Goal: Check status: Check status

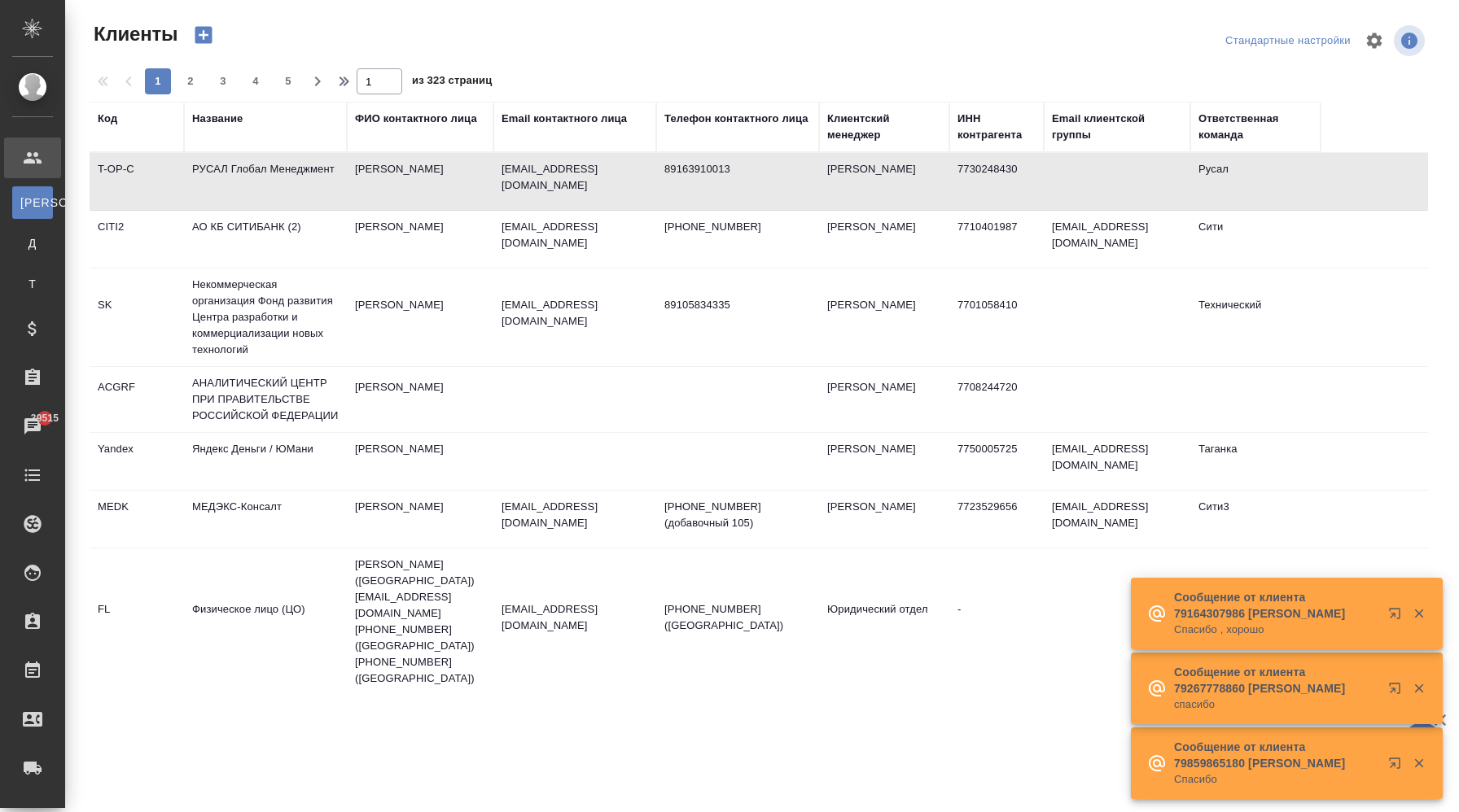
select select "RU"
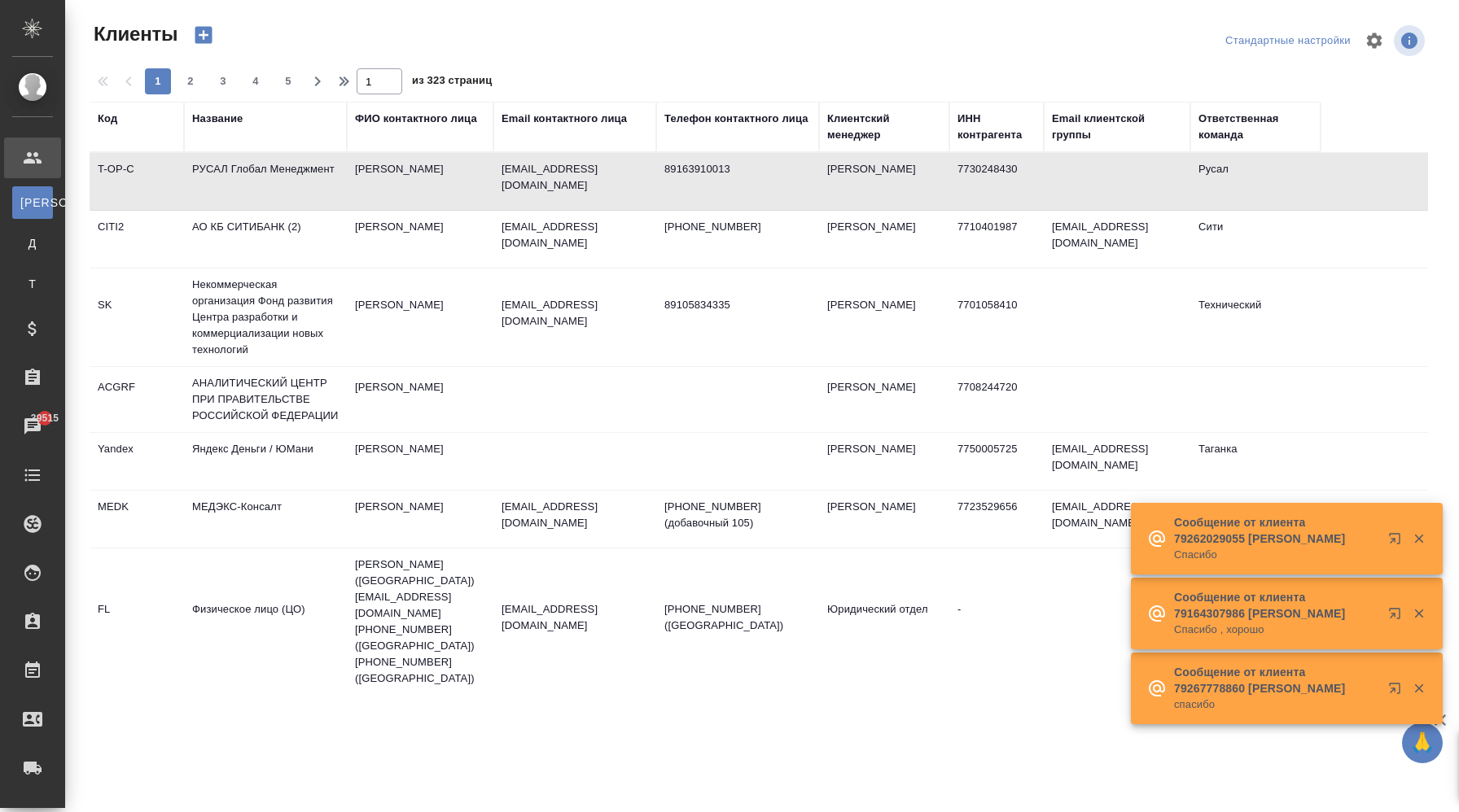
click at [334, 197] on td "РУСАЛ Глобал Менеджмент" at bounding box center [265, 182] width 163 height 57
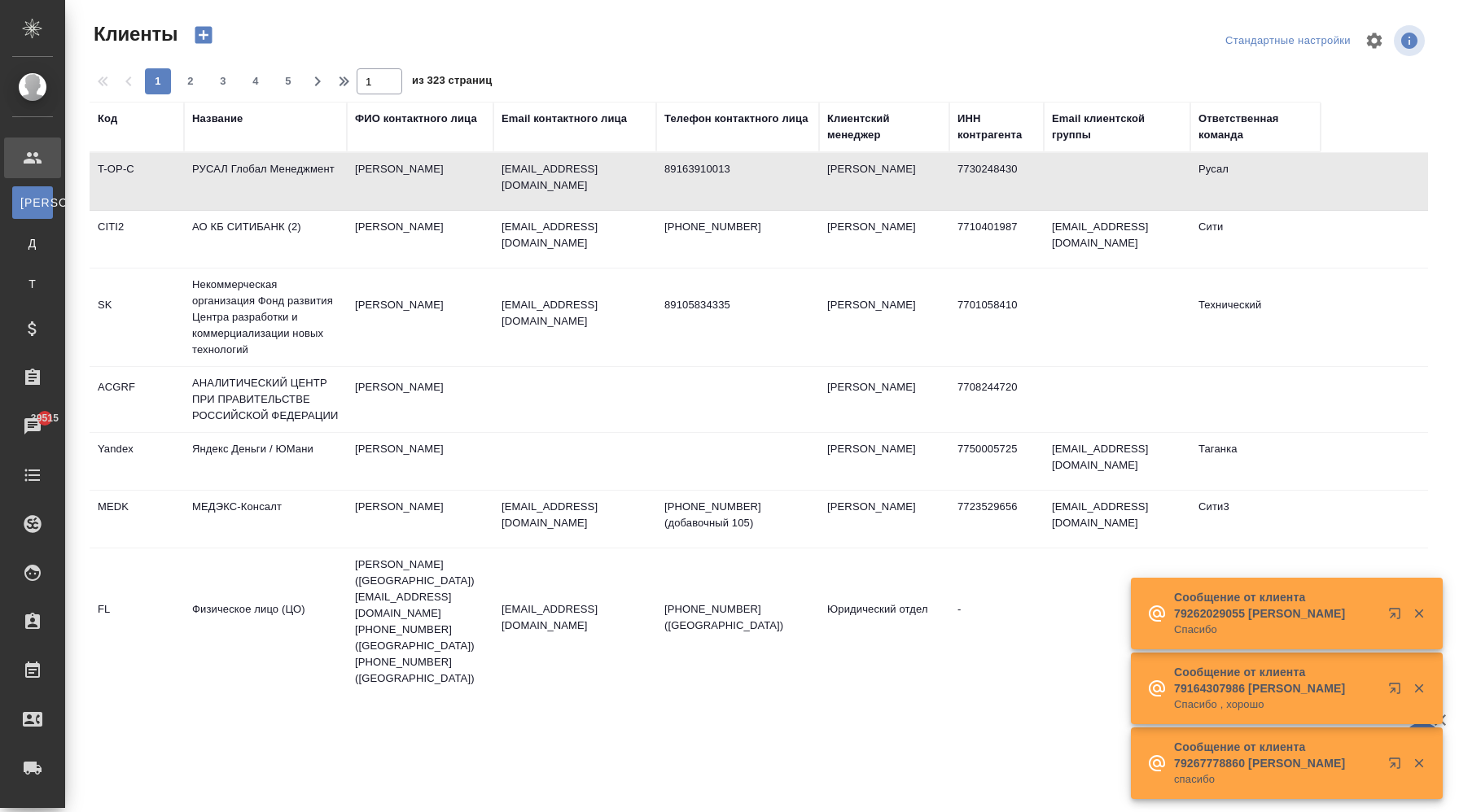
click at [334, 197] on td "РУСАЛ Глобал Менеджмент" at bounding box center [265, 182] width 163 height 57
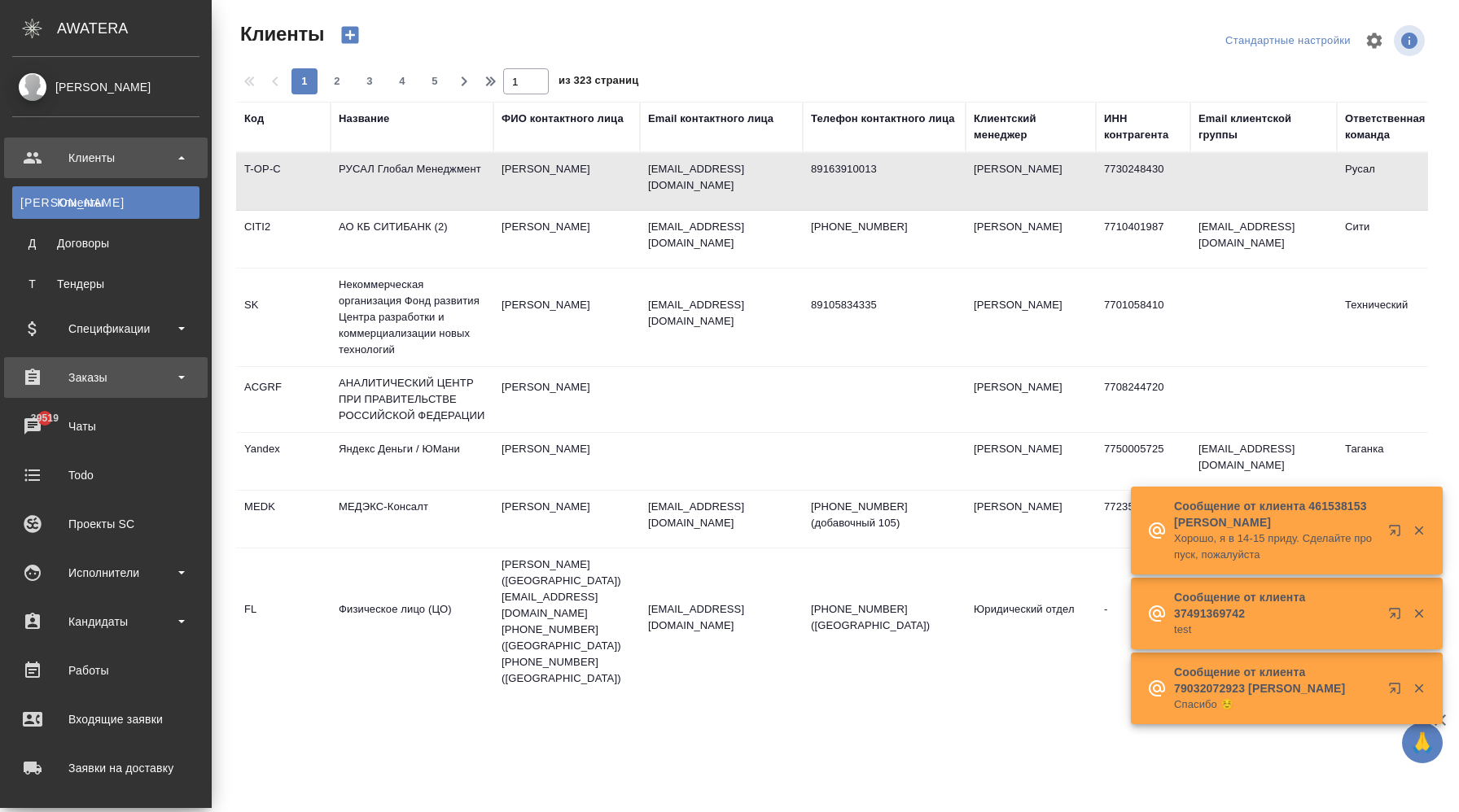
click at [143, 365] on div "Заказы" at bounding box center [105, 377] width 188 height 25
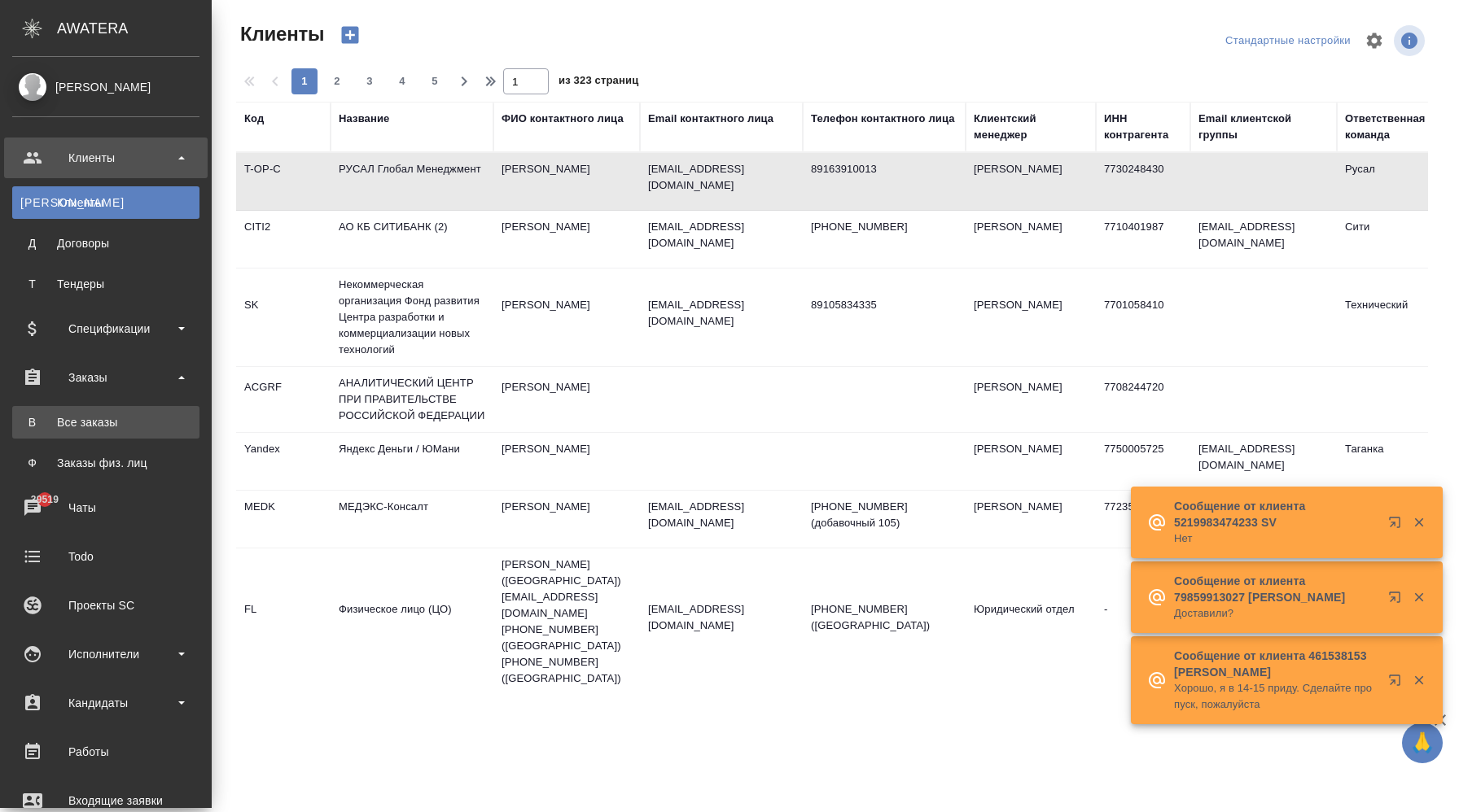
click at [140, 412] on link "В Все заказы" at bounding box center [105, 422] width 188 height 32
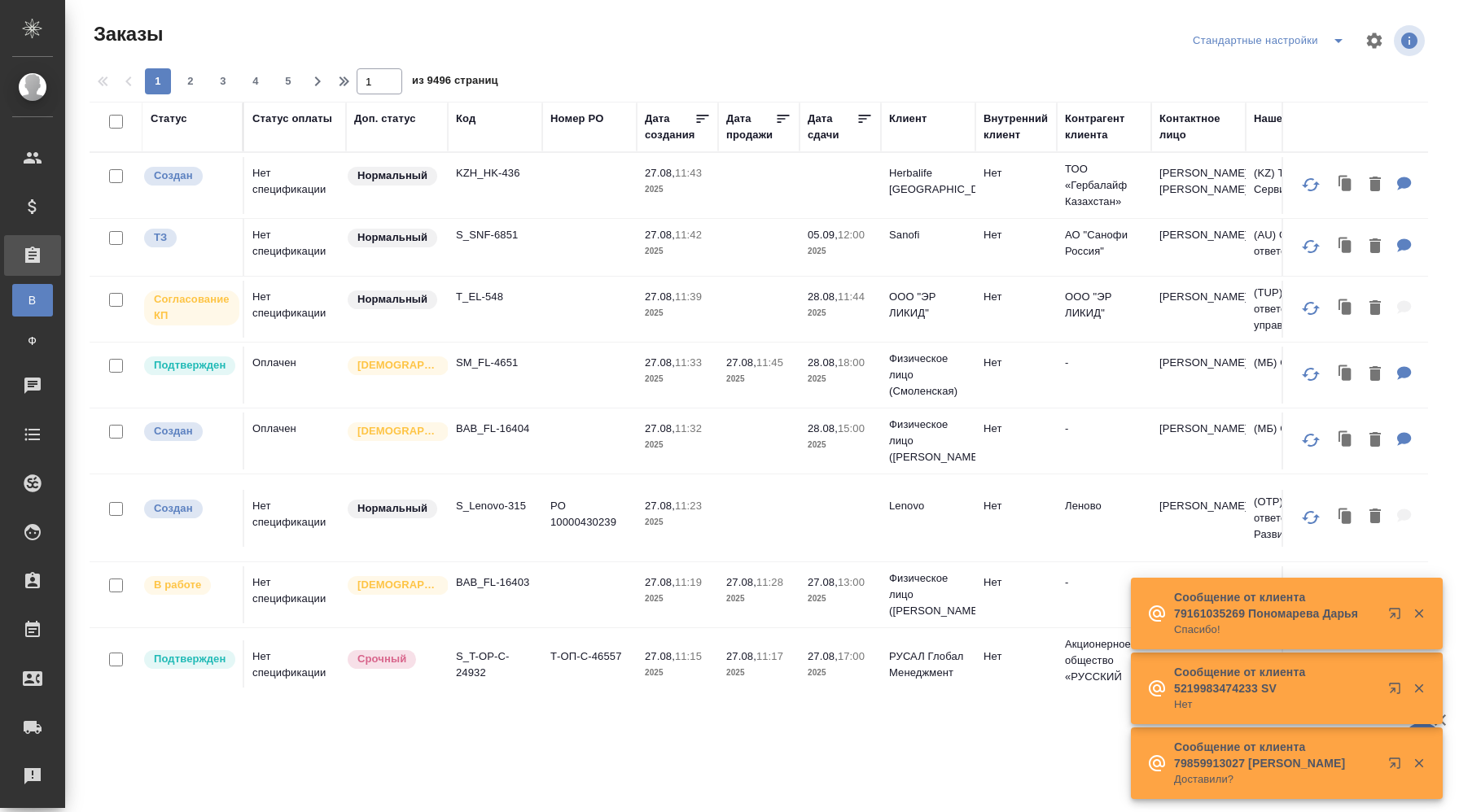
click at [349, 201] on td "Нормальный" at bounding box center [397, 186] width 102 height 57
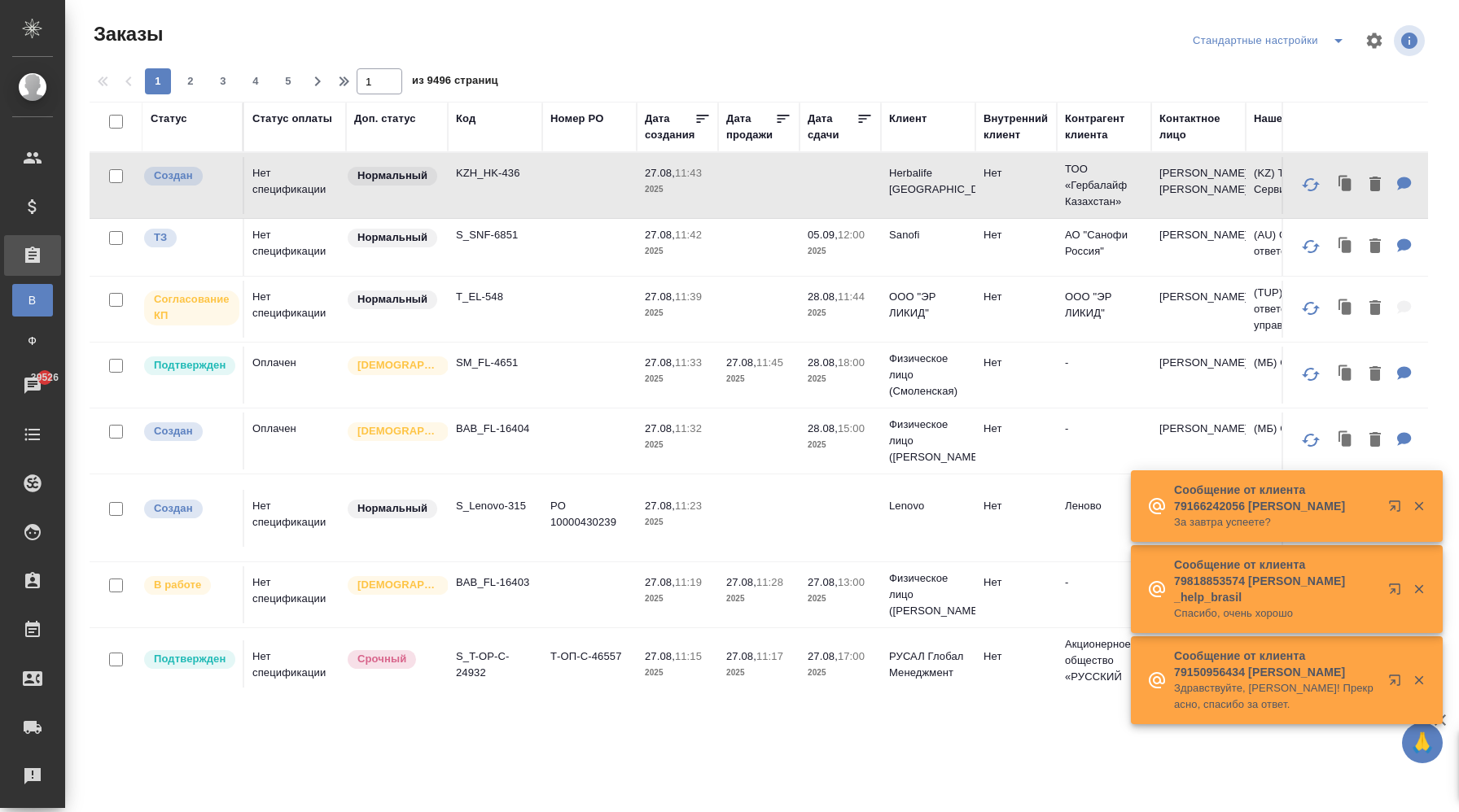
click at [538, 180] on td "KZH_HK-436" at bounding box center [495, 186] width 94 height 57
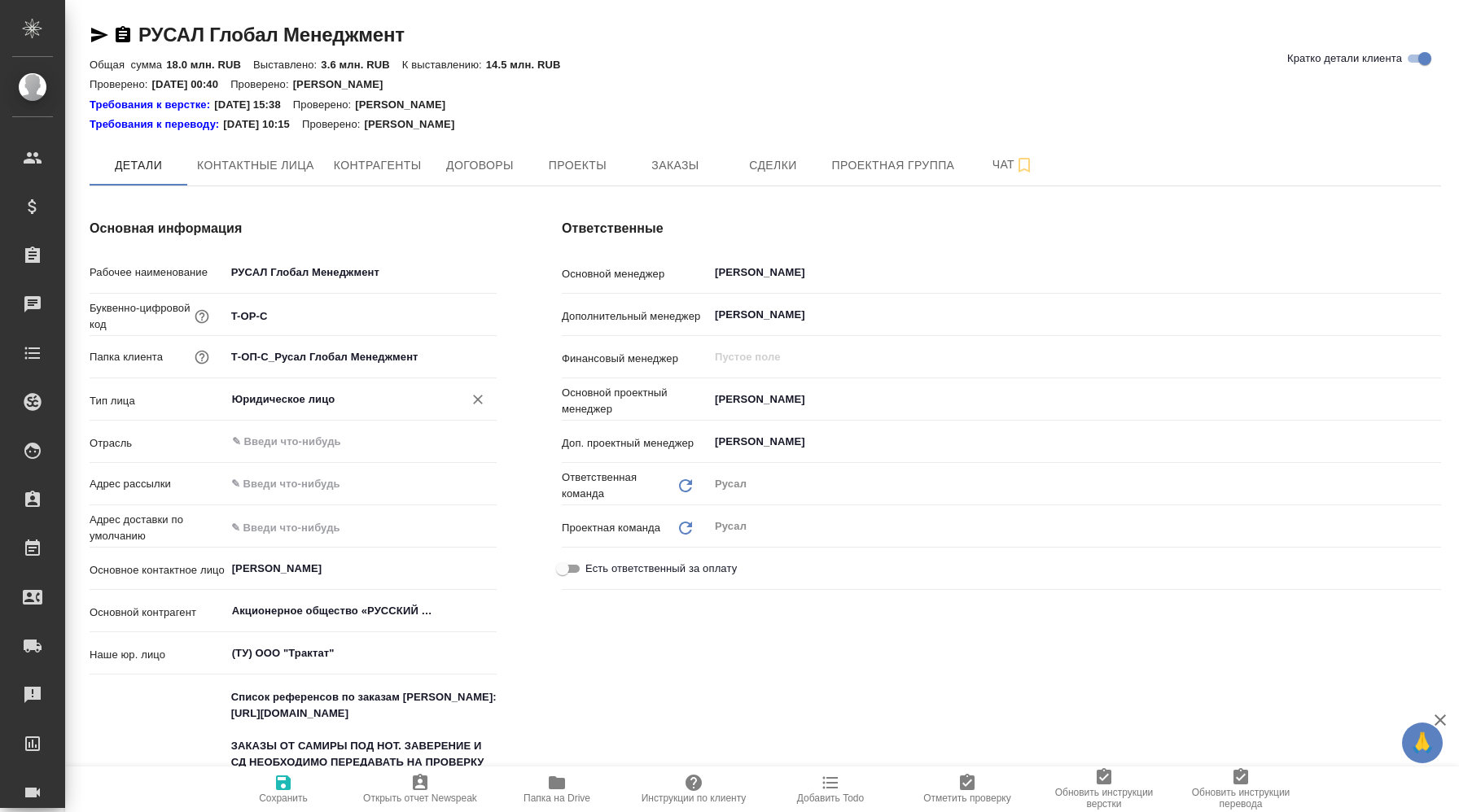
type textarea "x"
click at [318, 405] on input "Юридическое лицо" at bounding box center [334, 400] width 207 height 20
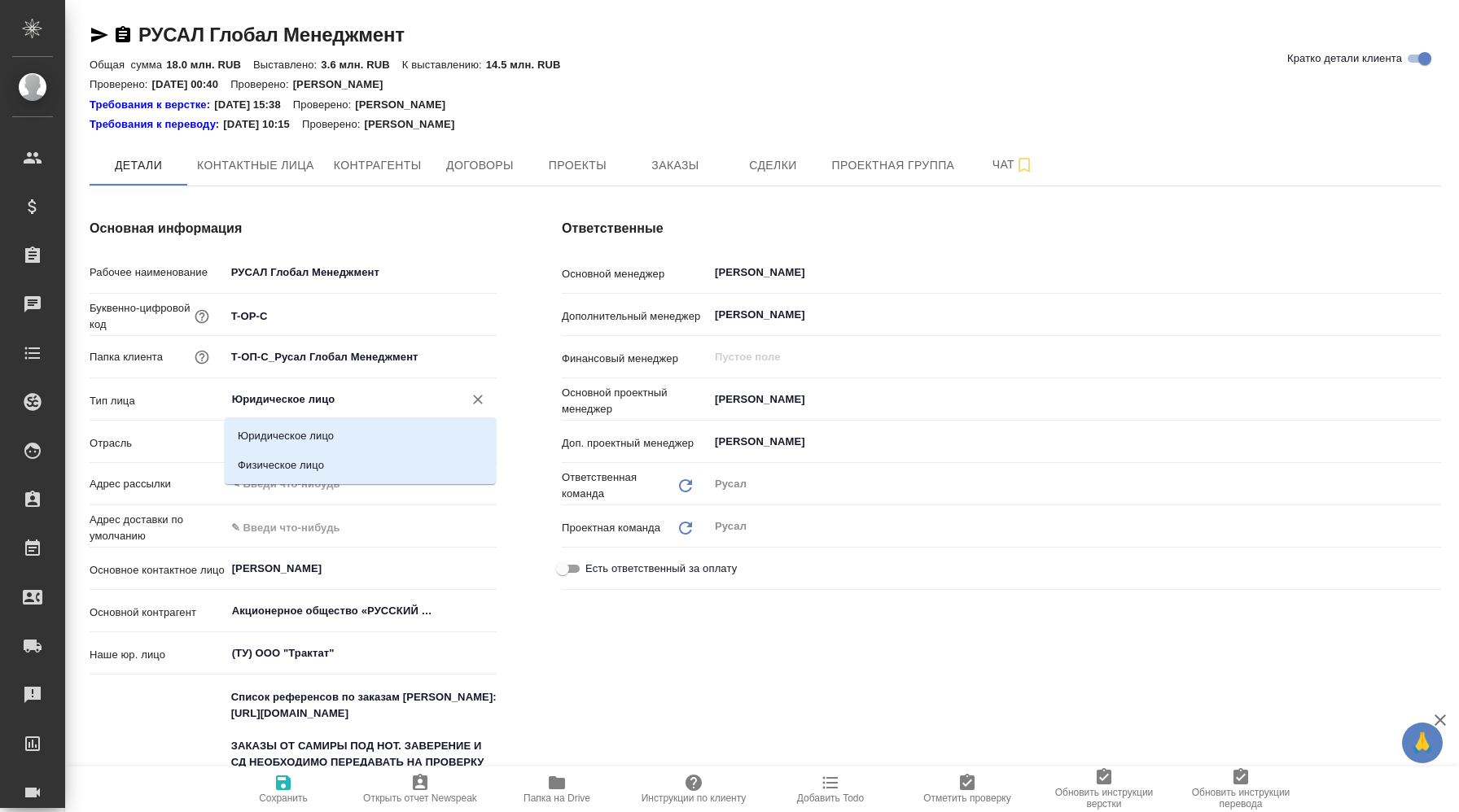
type textarea "x"
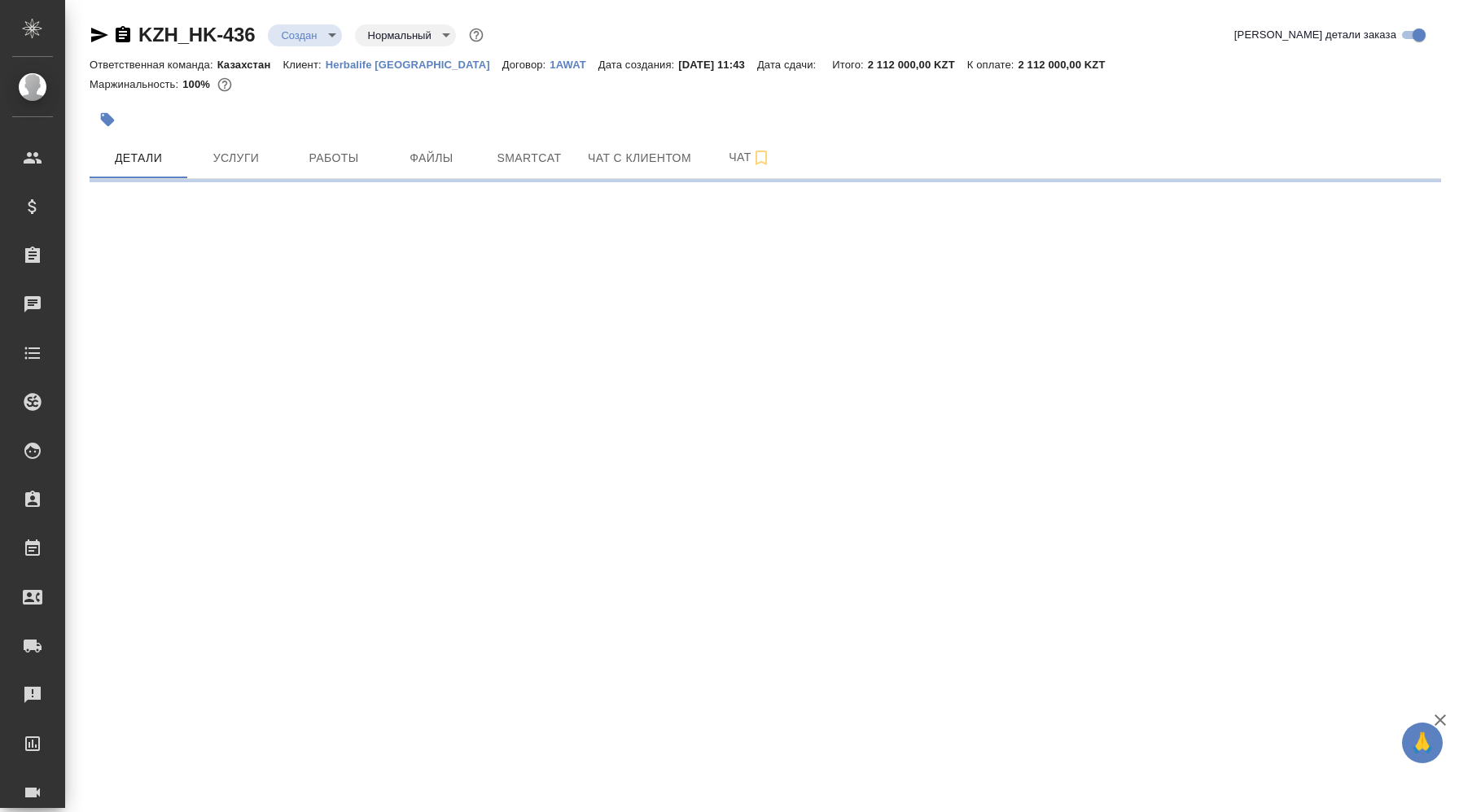
select select "RU"
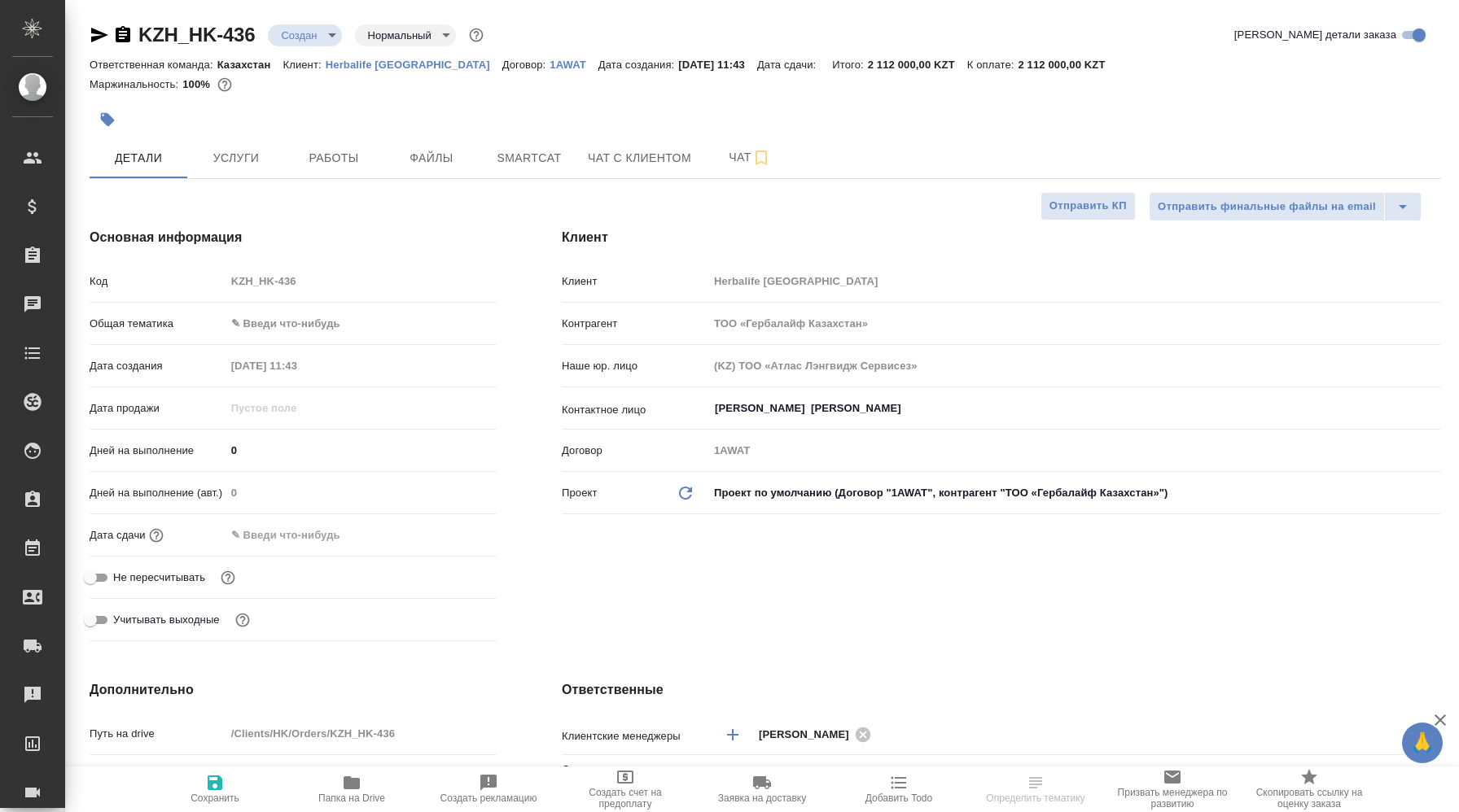
type textarea "x"
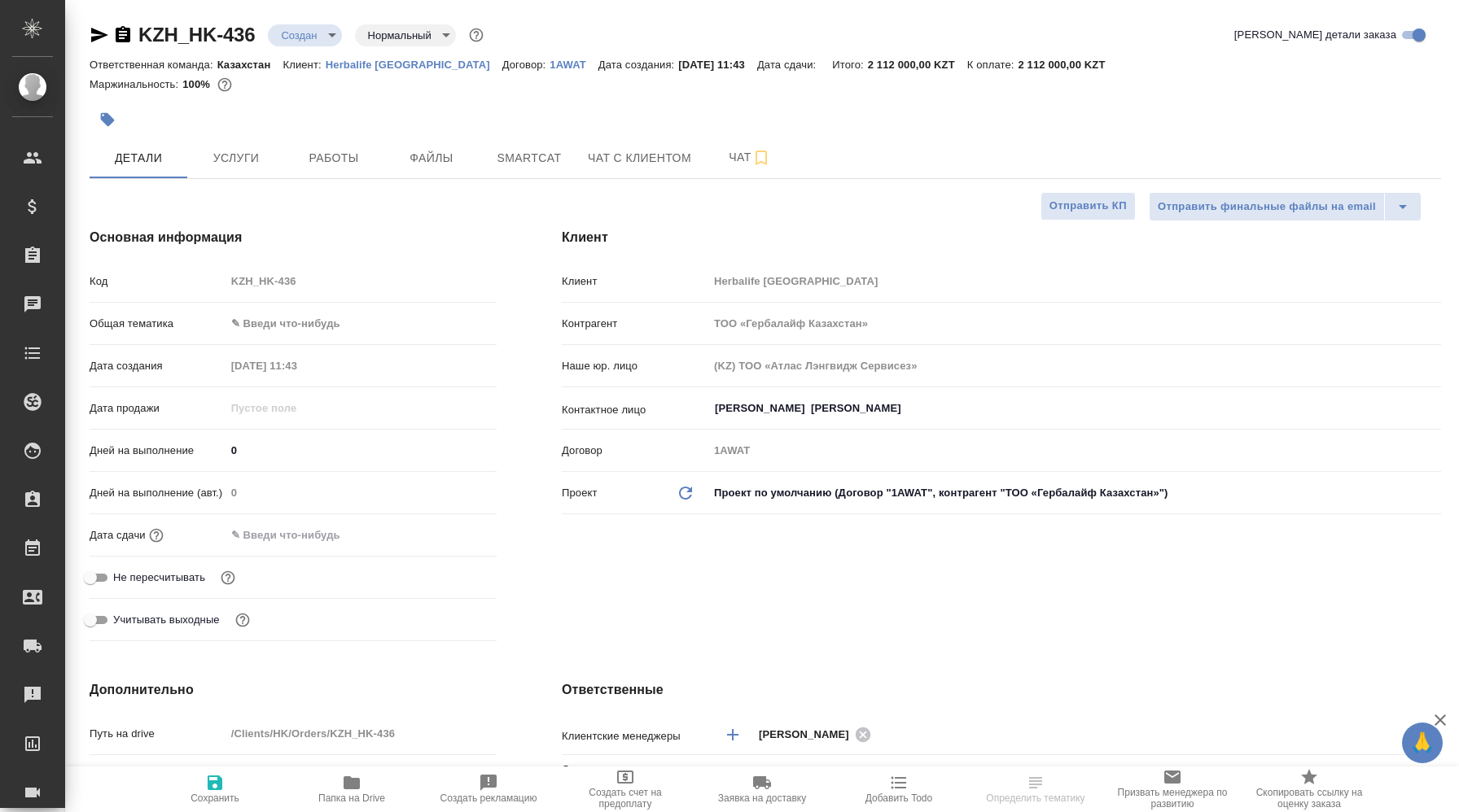
type textarea "x"
click at [797, 409] on input "[PERSON_NAME] [PERSON_NAME]" at bounding box center [1047, 408] width 669 height 20
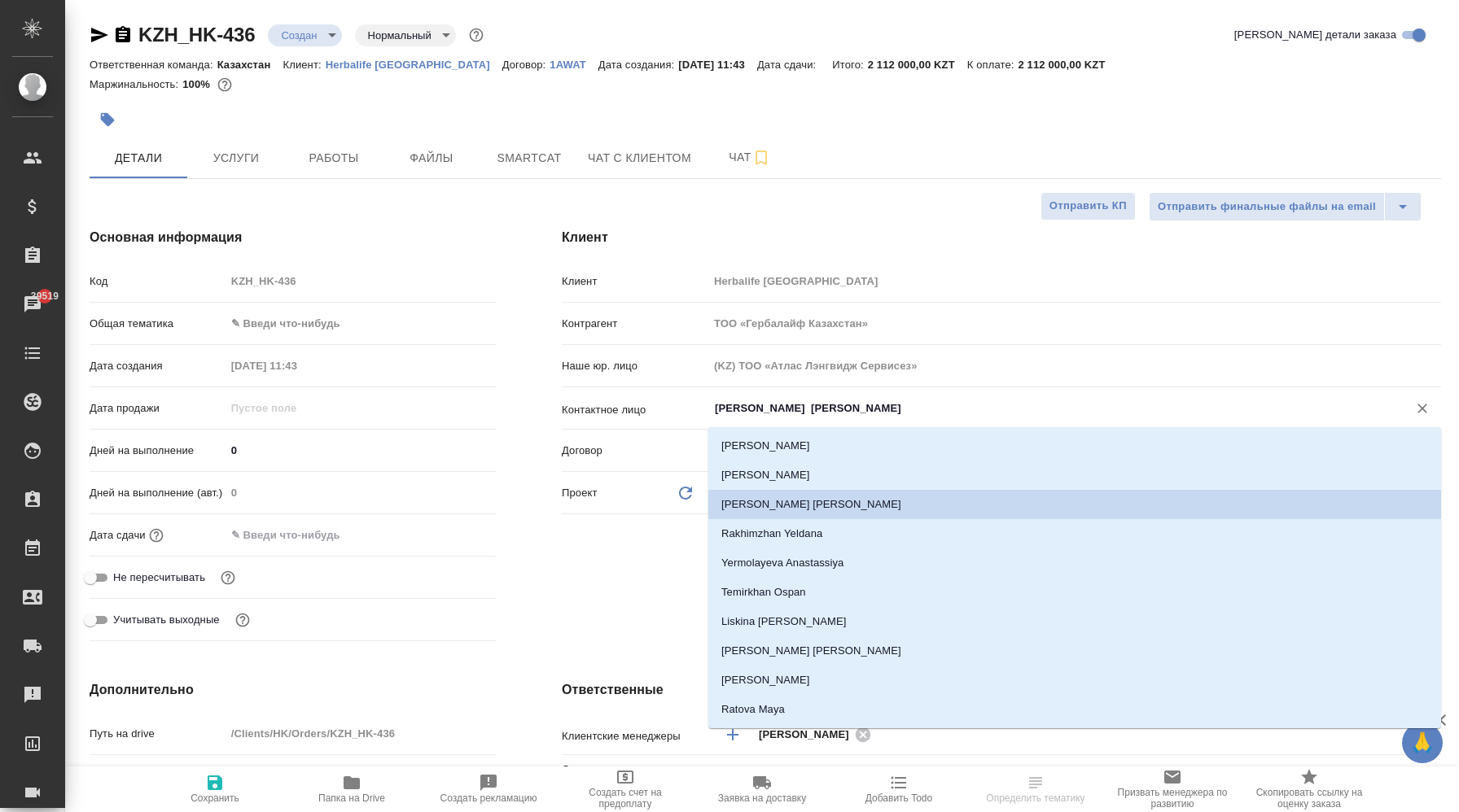
click at [797, 409] on input "[PERSON_NAME] [PERSON_NAME]" at bounding box center [1047, 408] width 669 height 20
click at [396, 199] on div "Основная информация Код KZH_HK-436 Общая тематика ✎ Введи что-нибудь Дата созда…" at bounding box center [293, 438] width 472 height 485
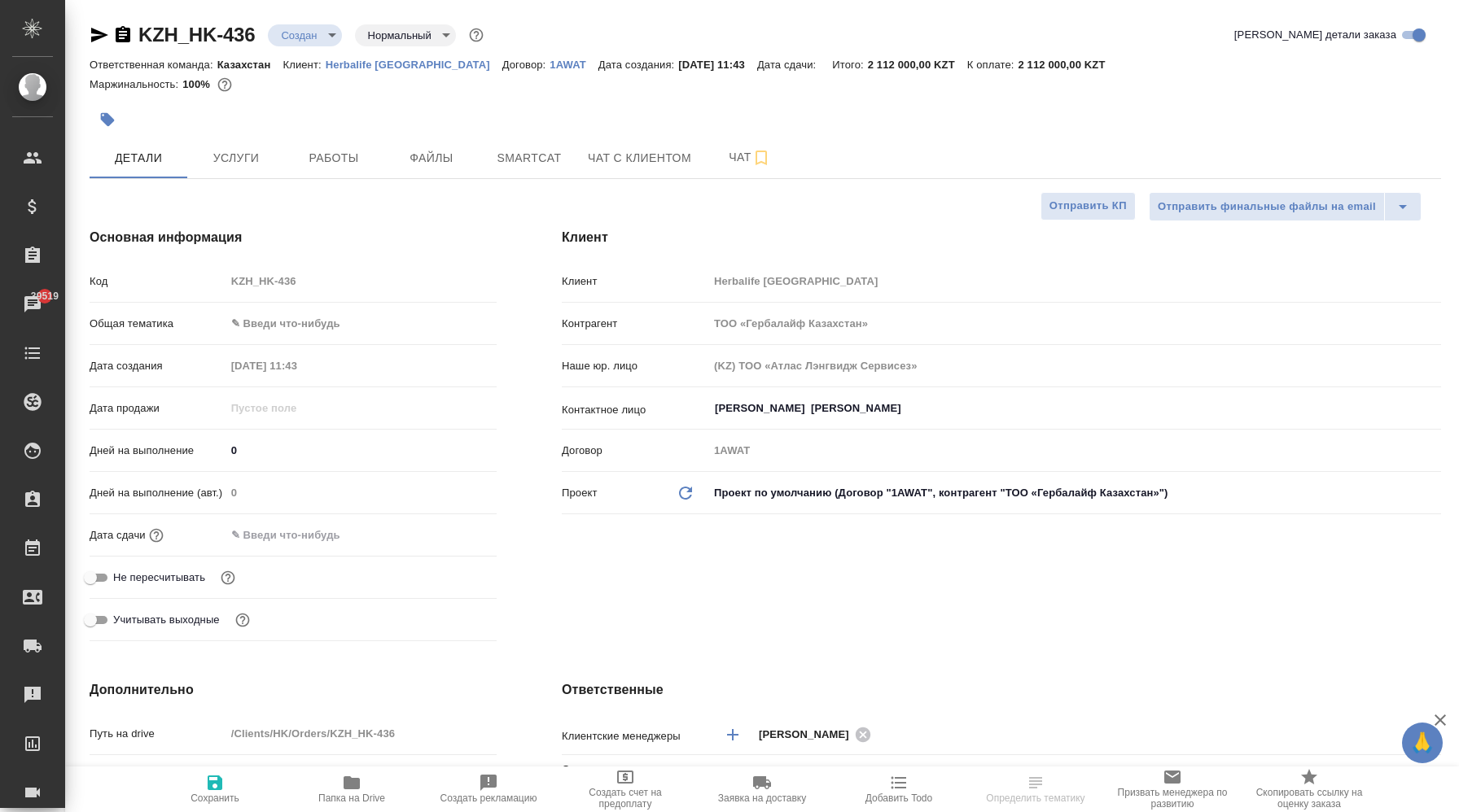
click at [389, 64] on p "Herbalife [GEOGRAPHIC_DATA]" at bounding box center [414, 65] width 177 height 12
type textarea "x"
select select "RU"
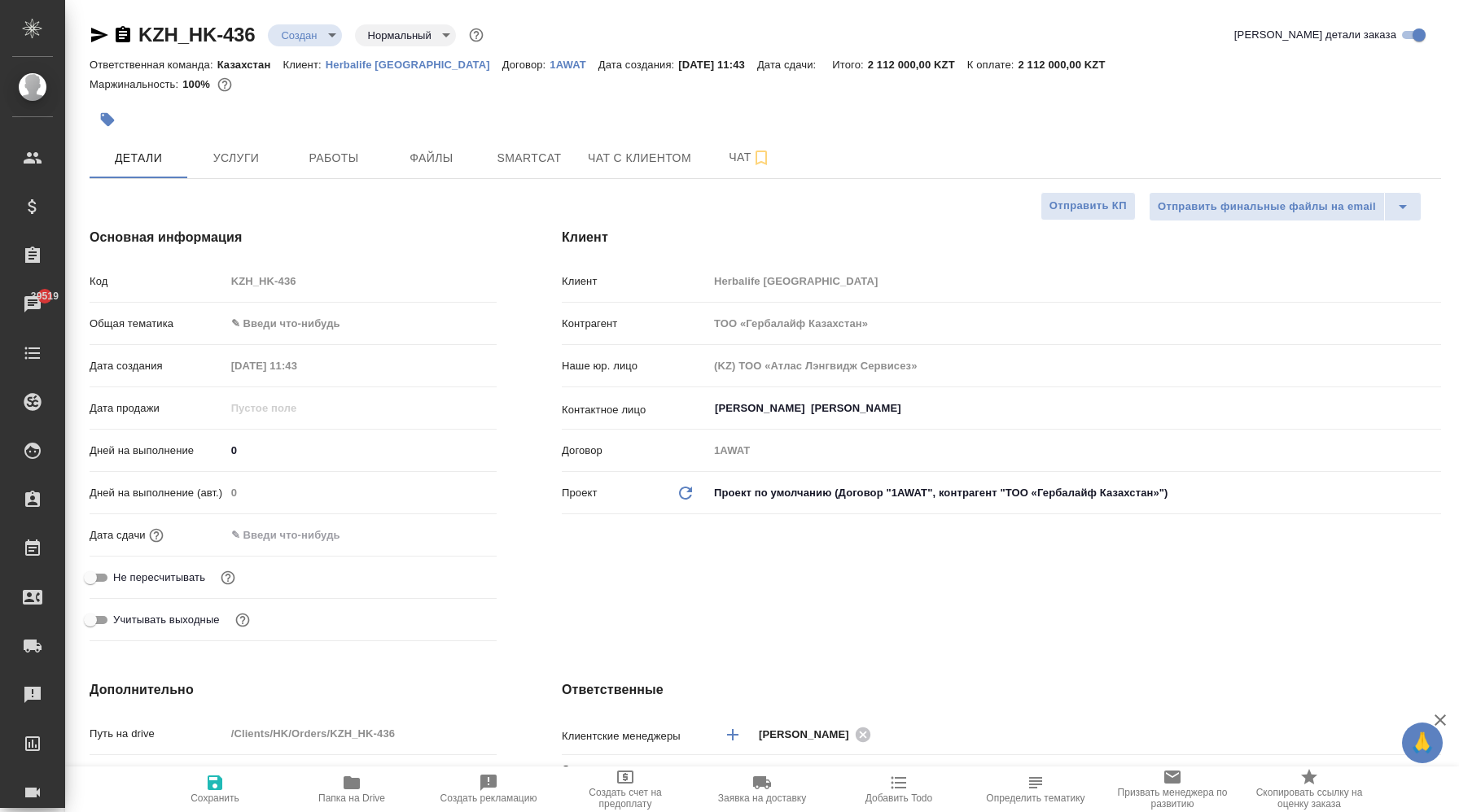
type textarea "x"
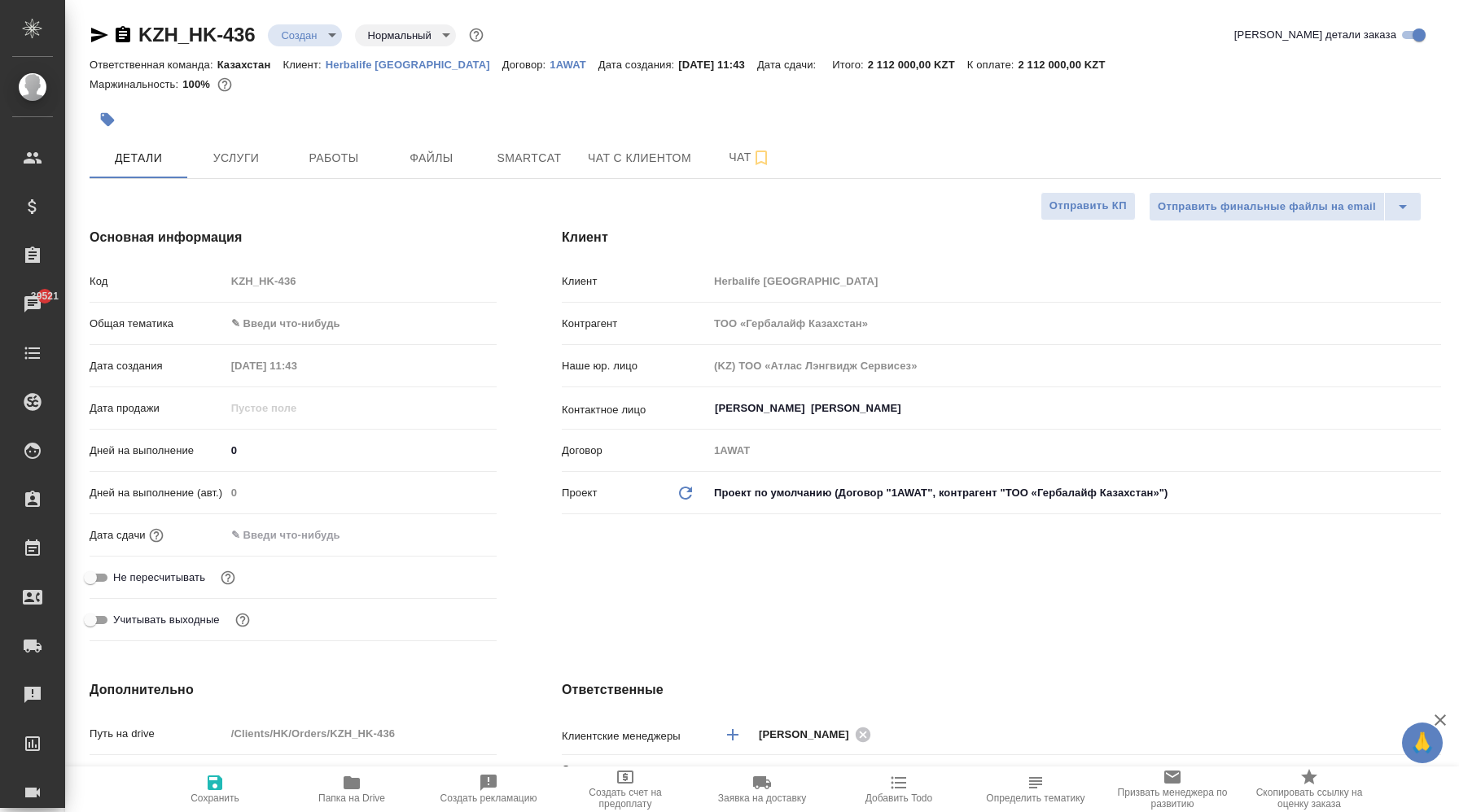
type textarea "x"
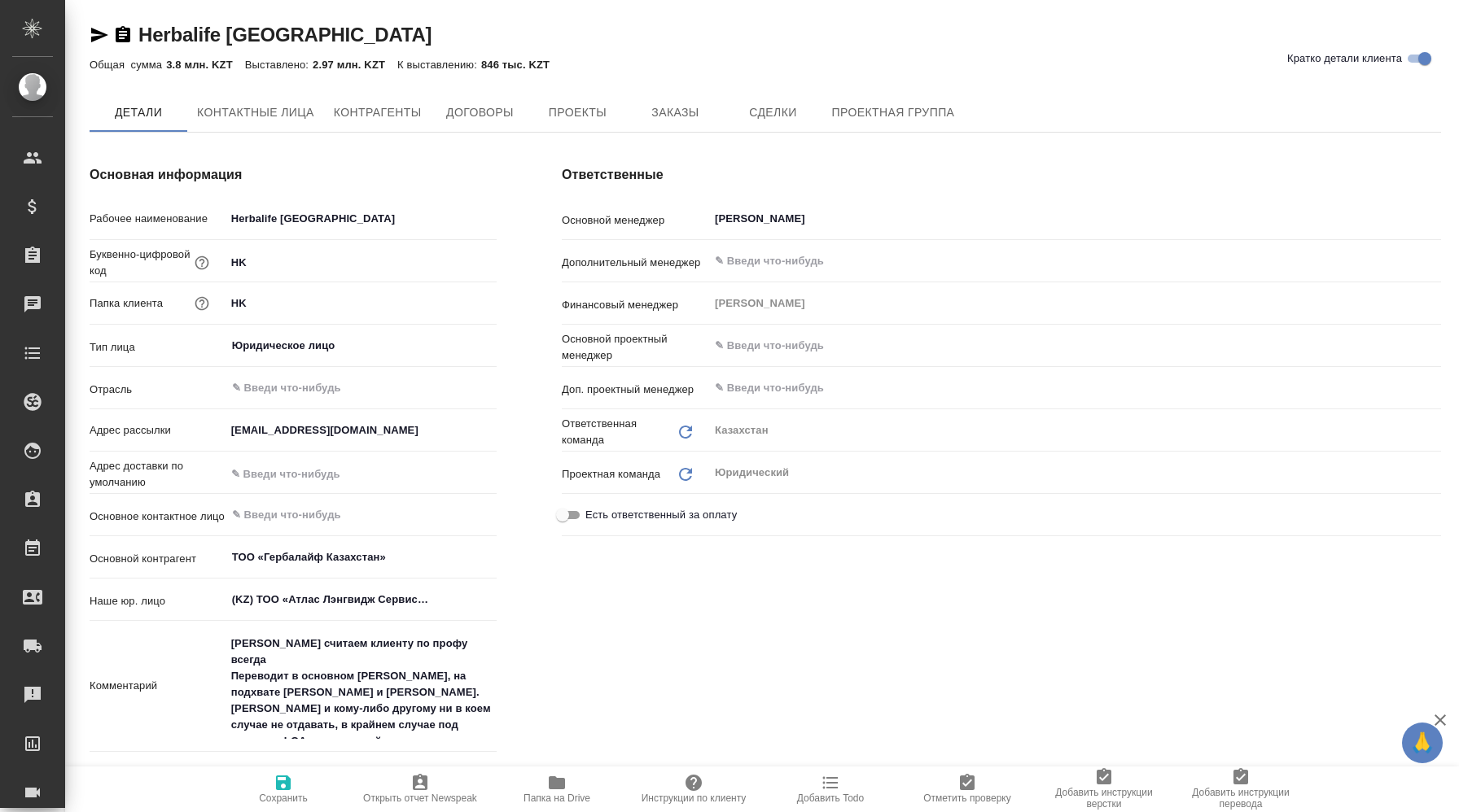
type textarea "x"
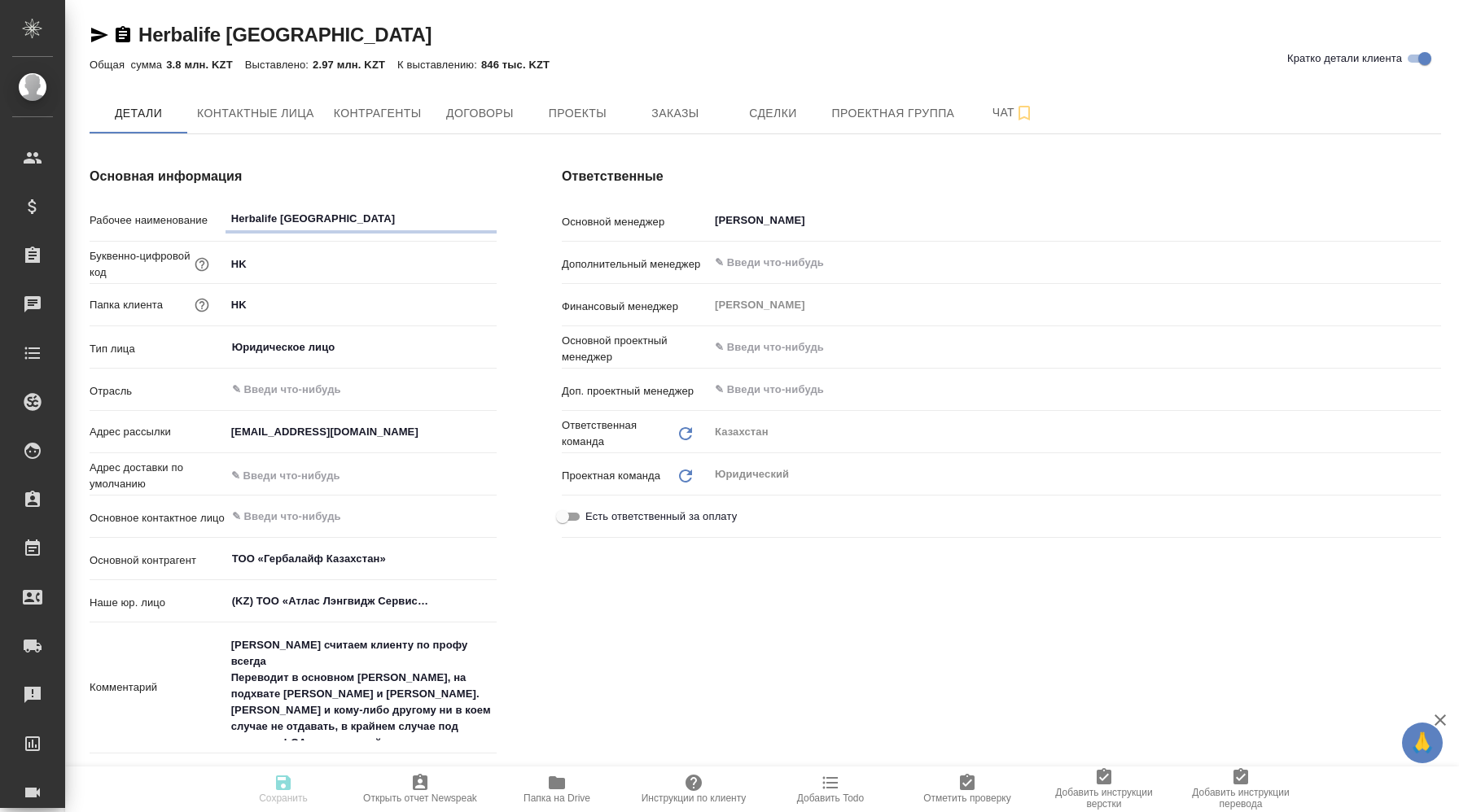
type textarea "x"
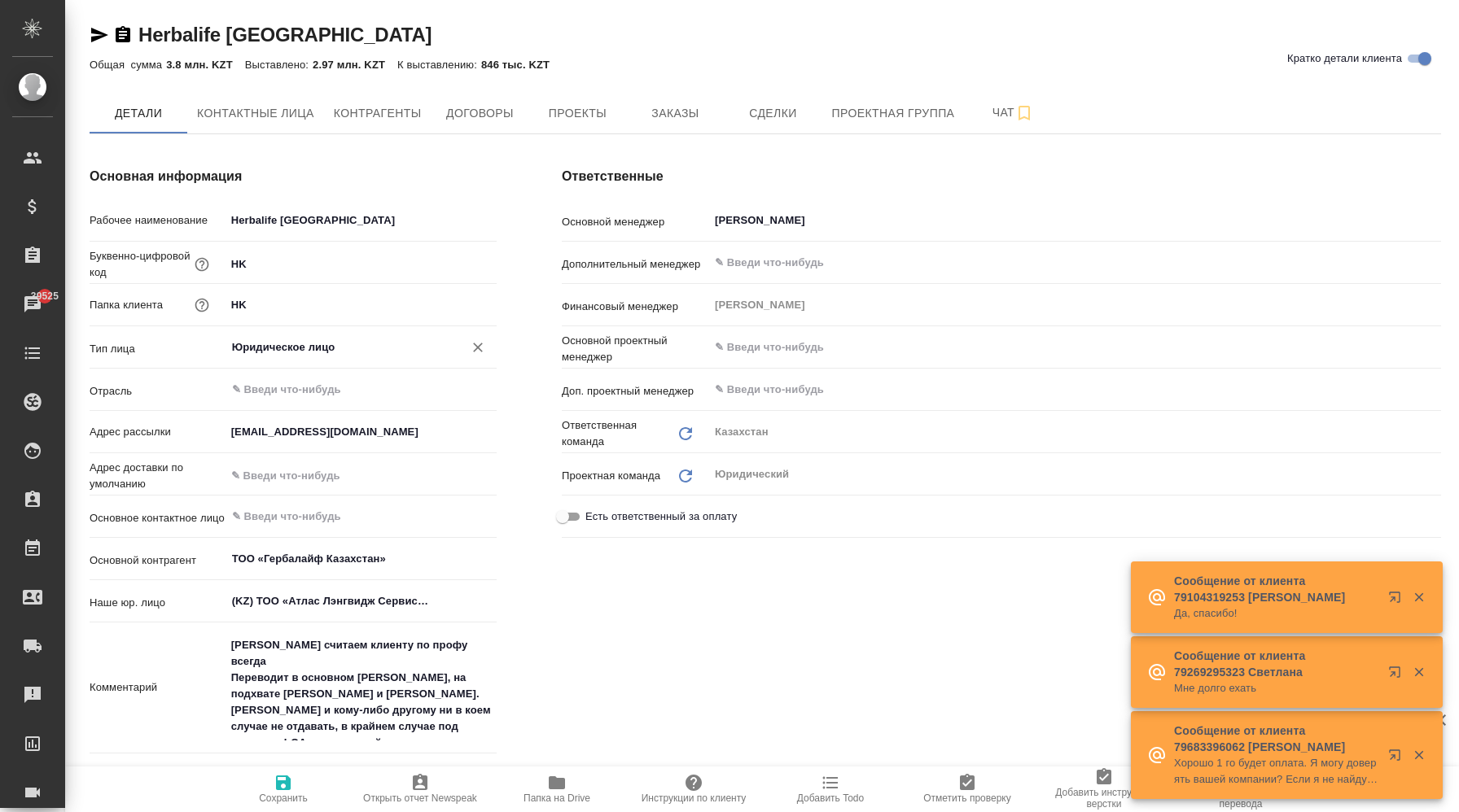
click at [288, 345] on input "Юридическое лицо" at bounding box center [334, 348] width 207 height 20
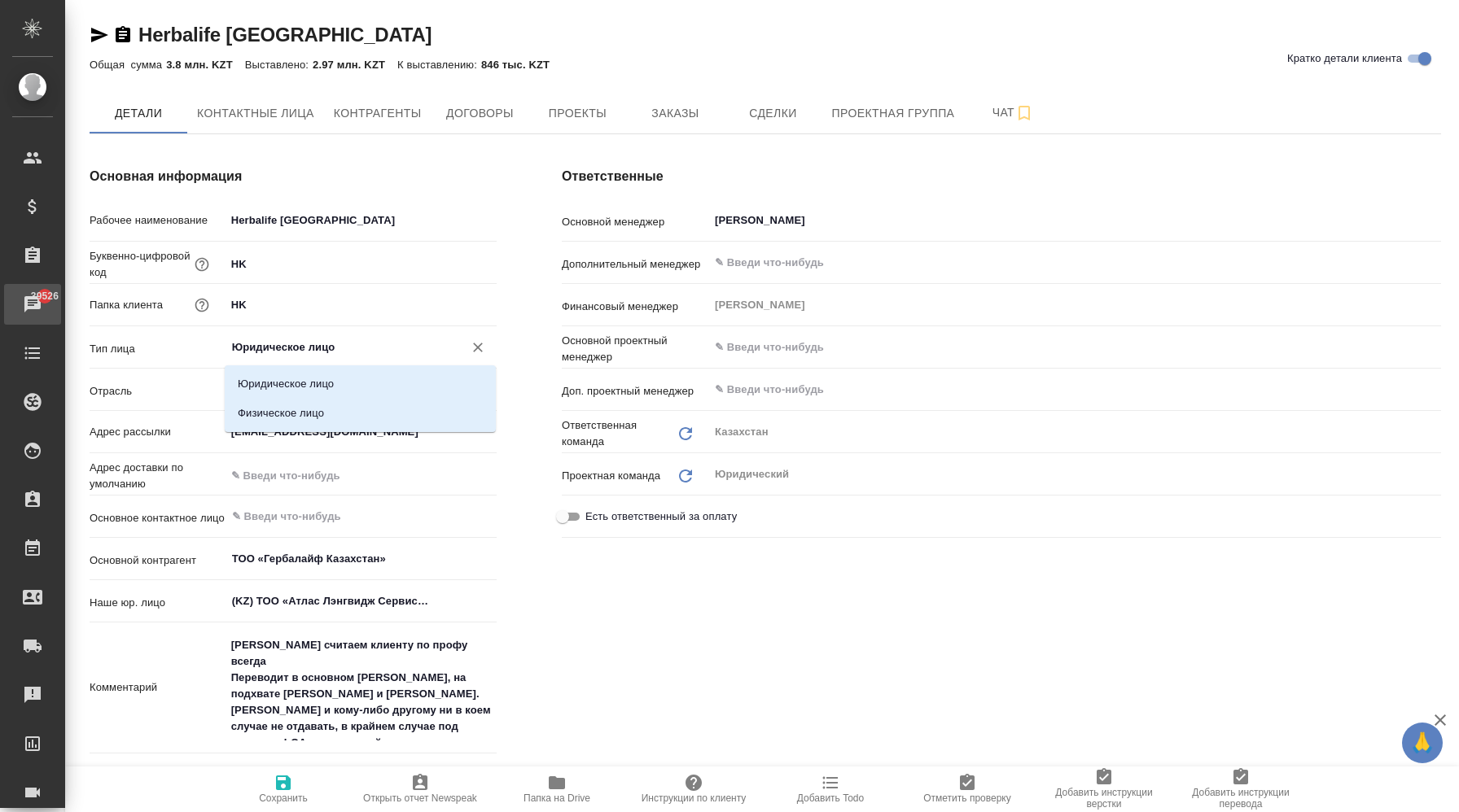
type textarea "x"
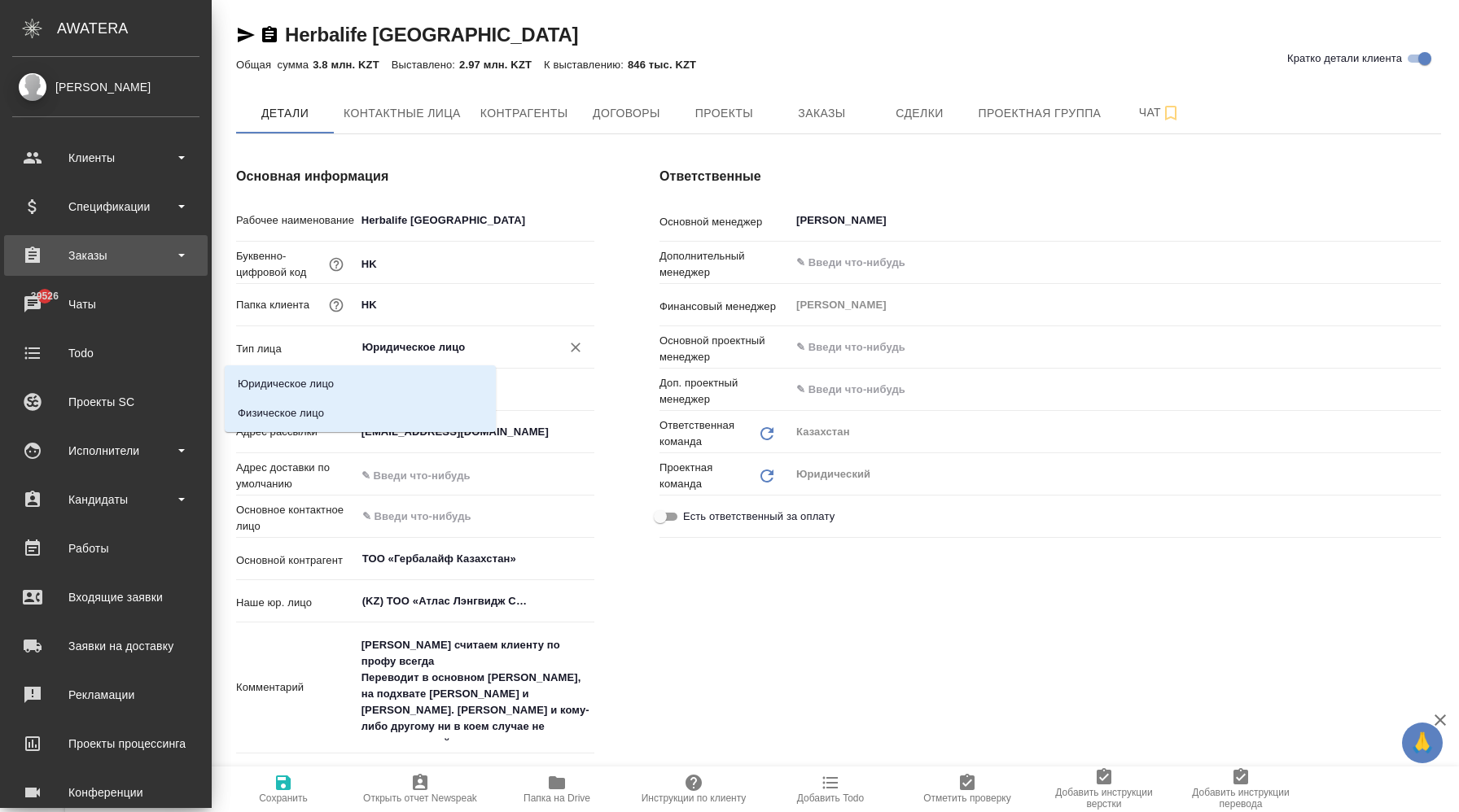
click at [152, 251] on div "Заказы" at bounding box center [105, 255] width 188 height 25
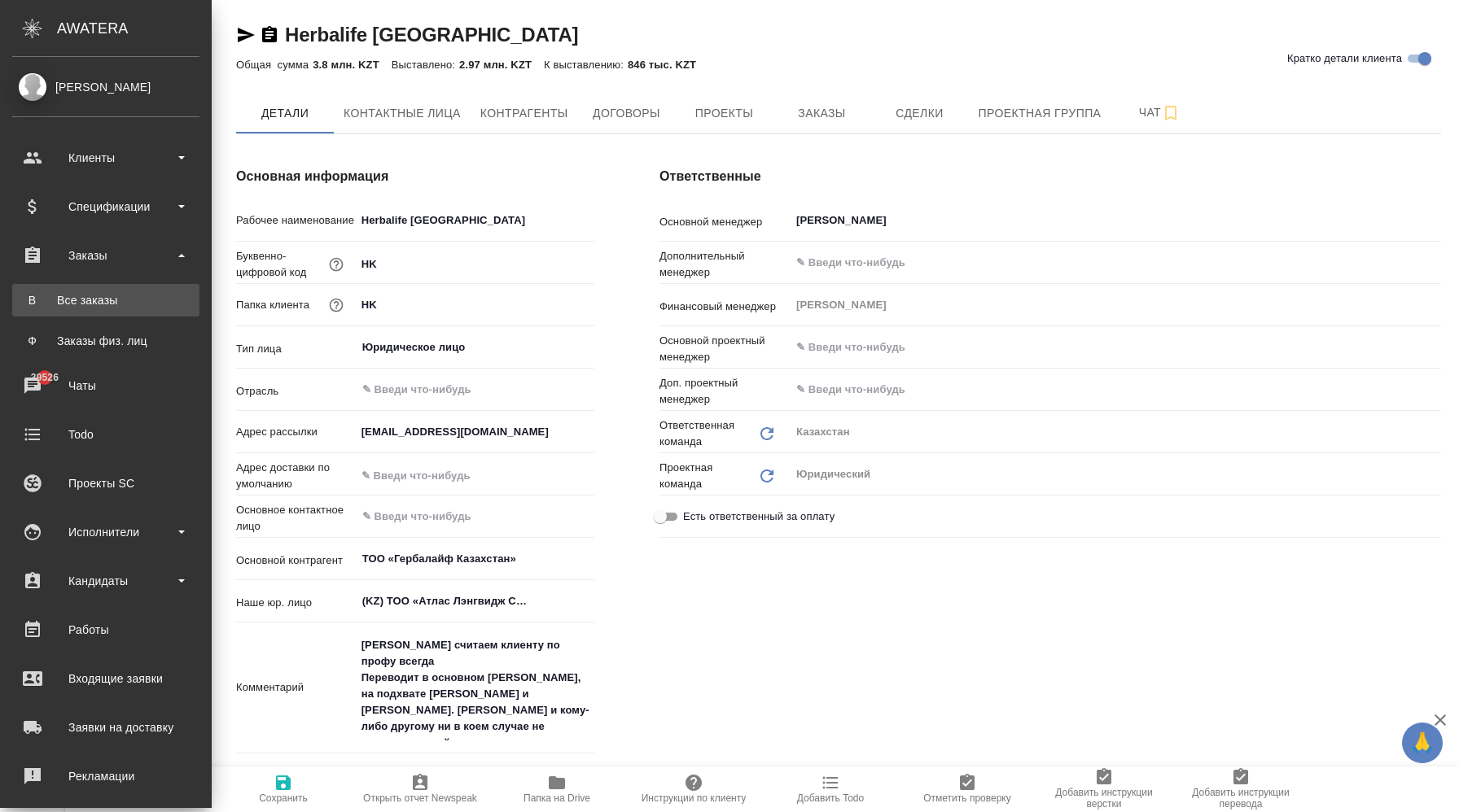
click at [141, 293] on div "Все заказы" at bounding box center [106, 300] width 171 height 17
type textarea "x"
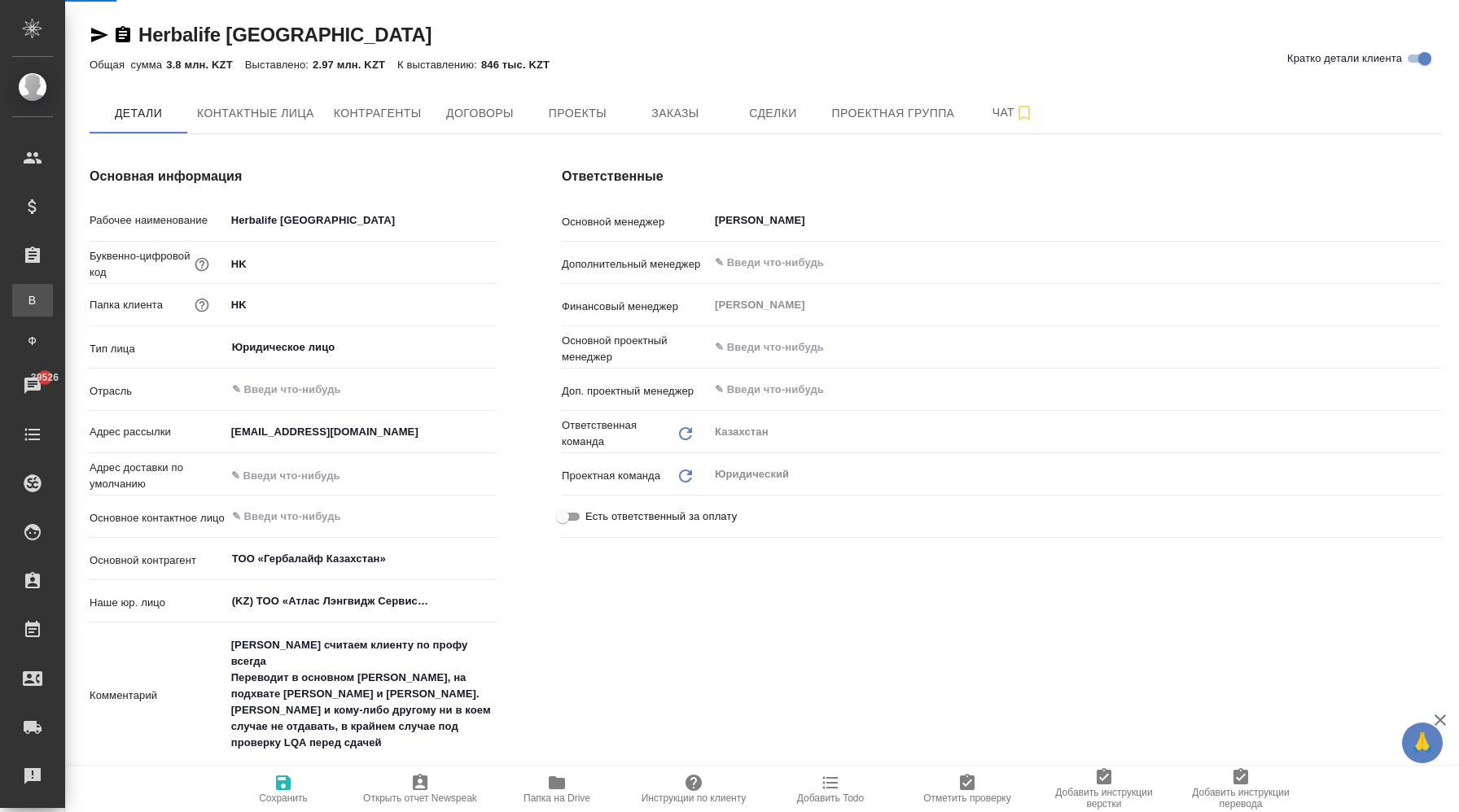
type textarea "x"
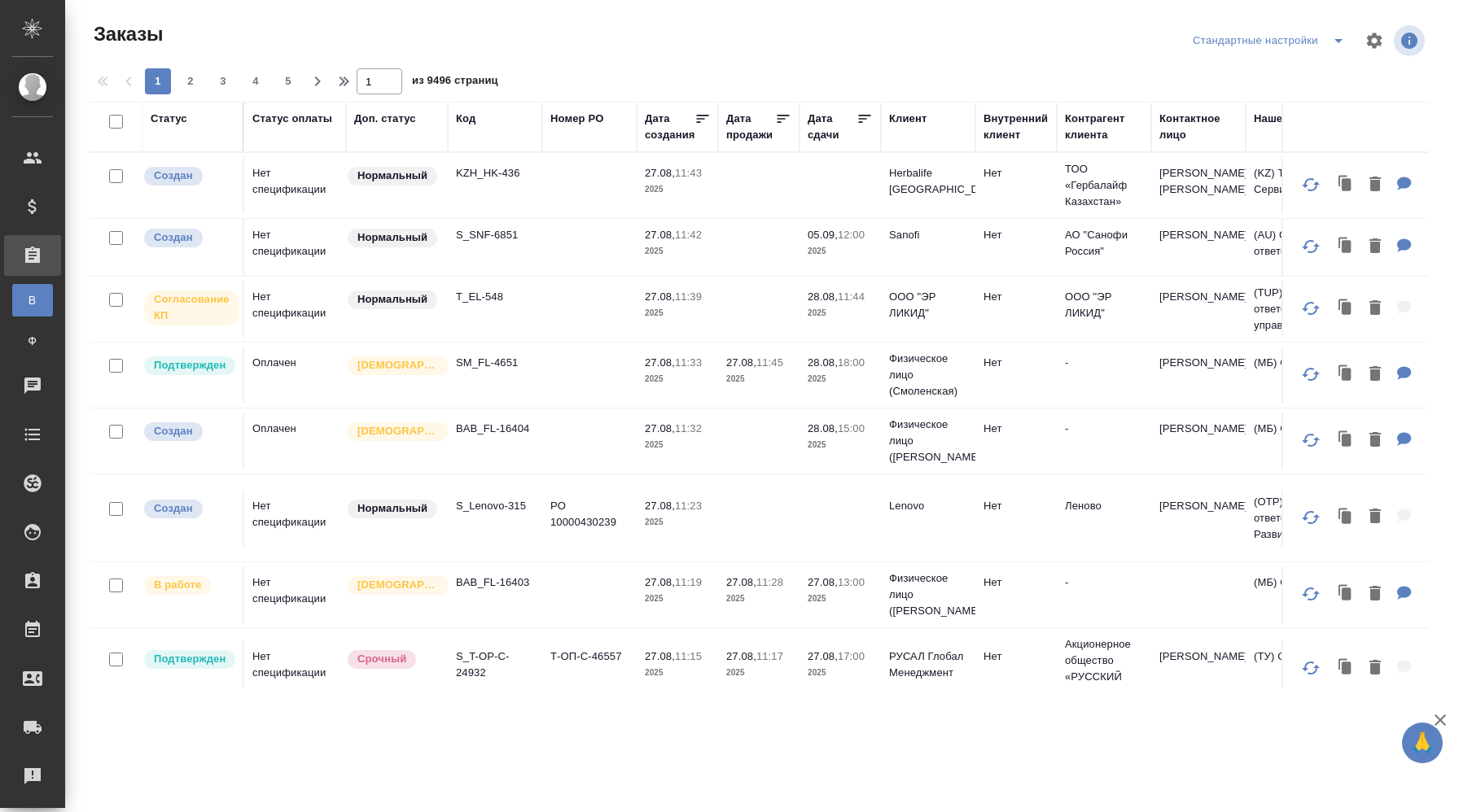
click at [395, 189] on td "Нормальный" at bounding box center [397, 186] width 102 height 57
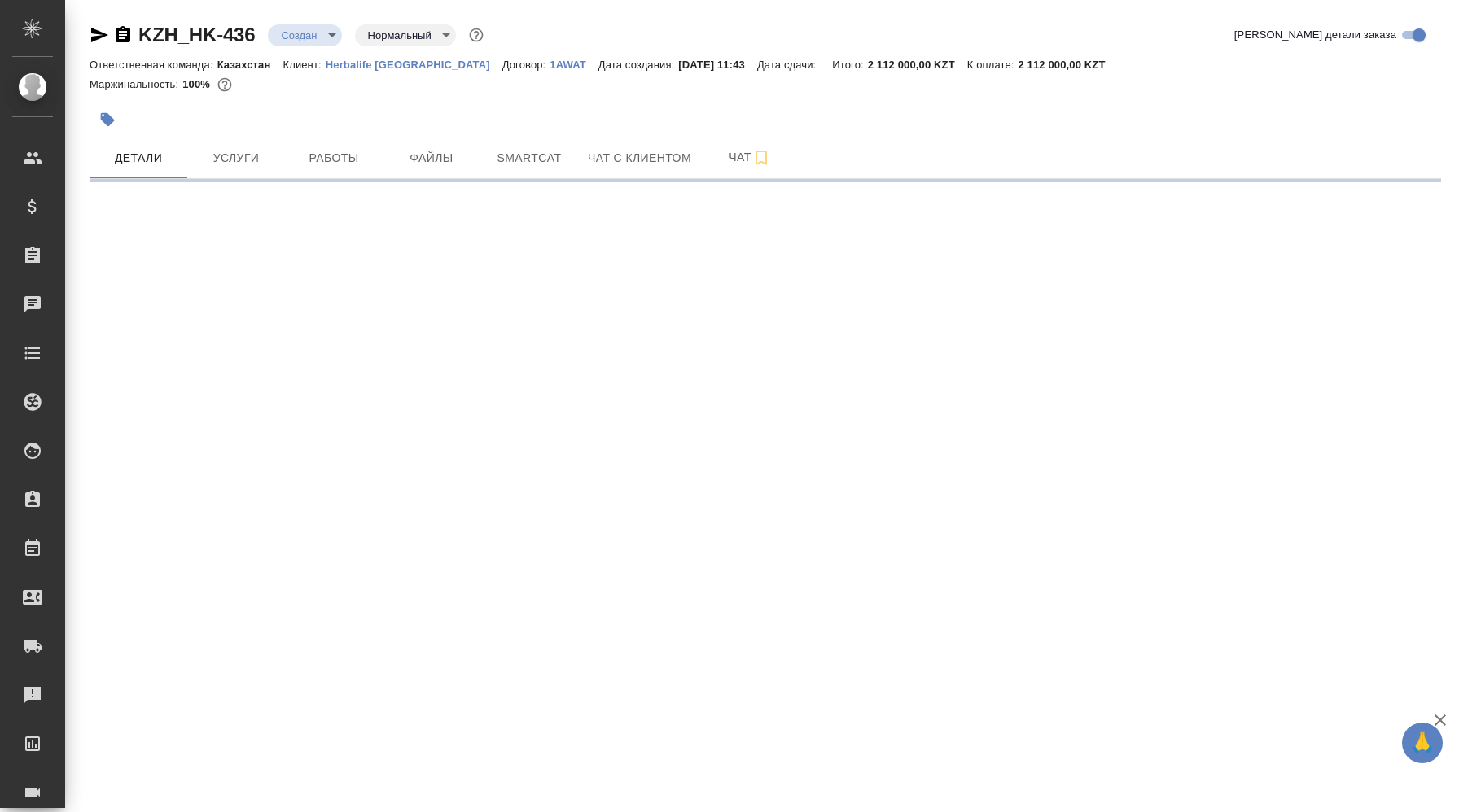
select select "RU"
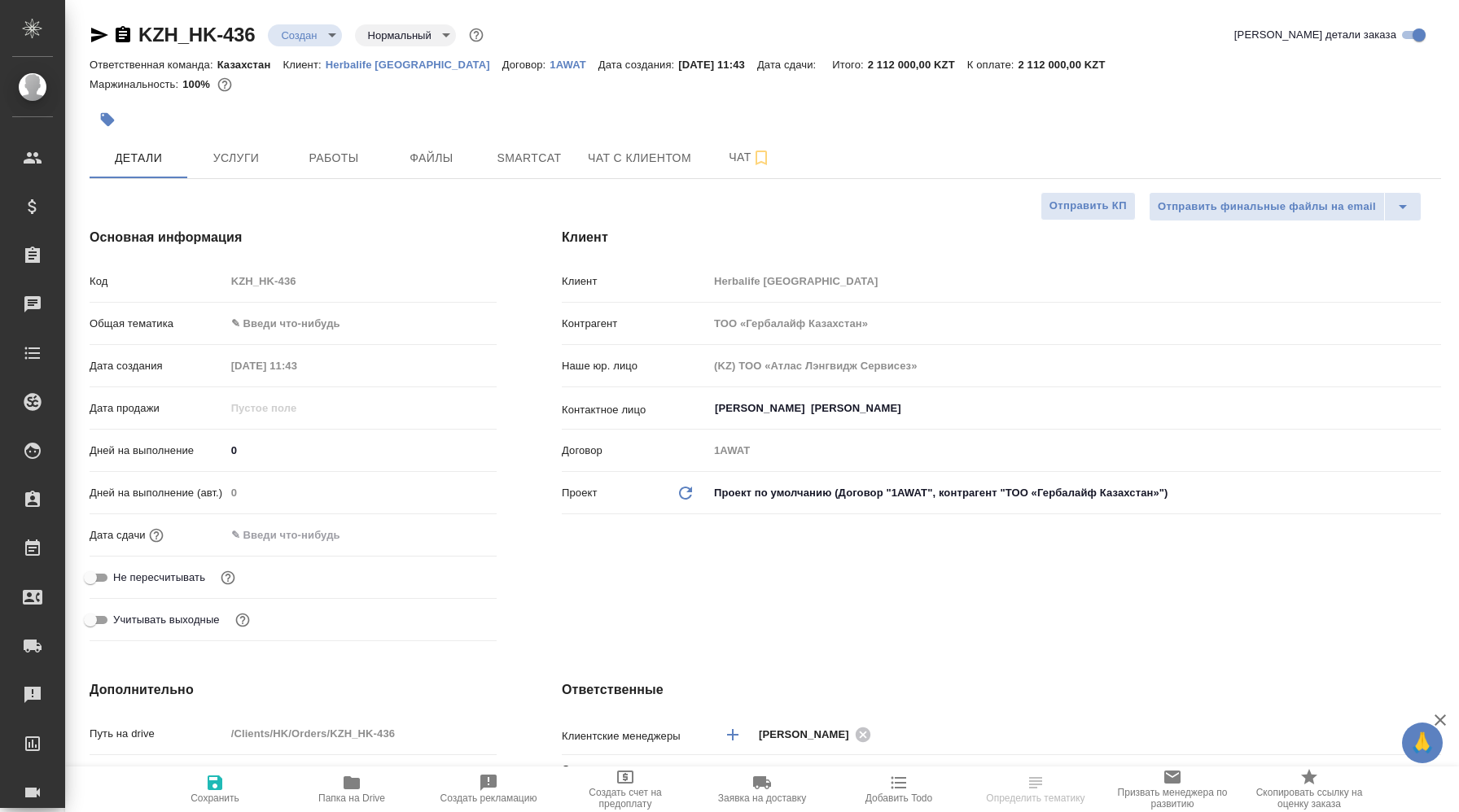
type textarea "x"
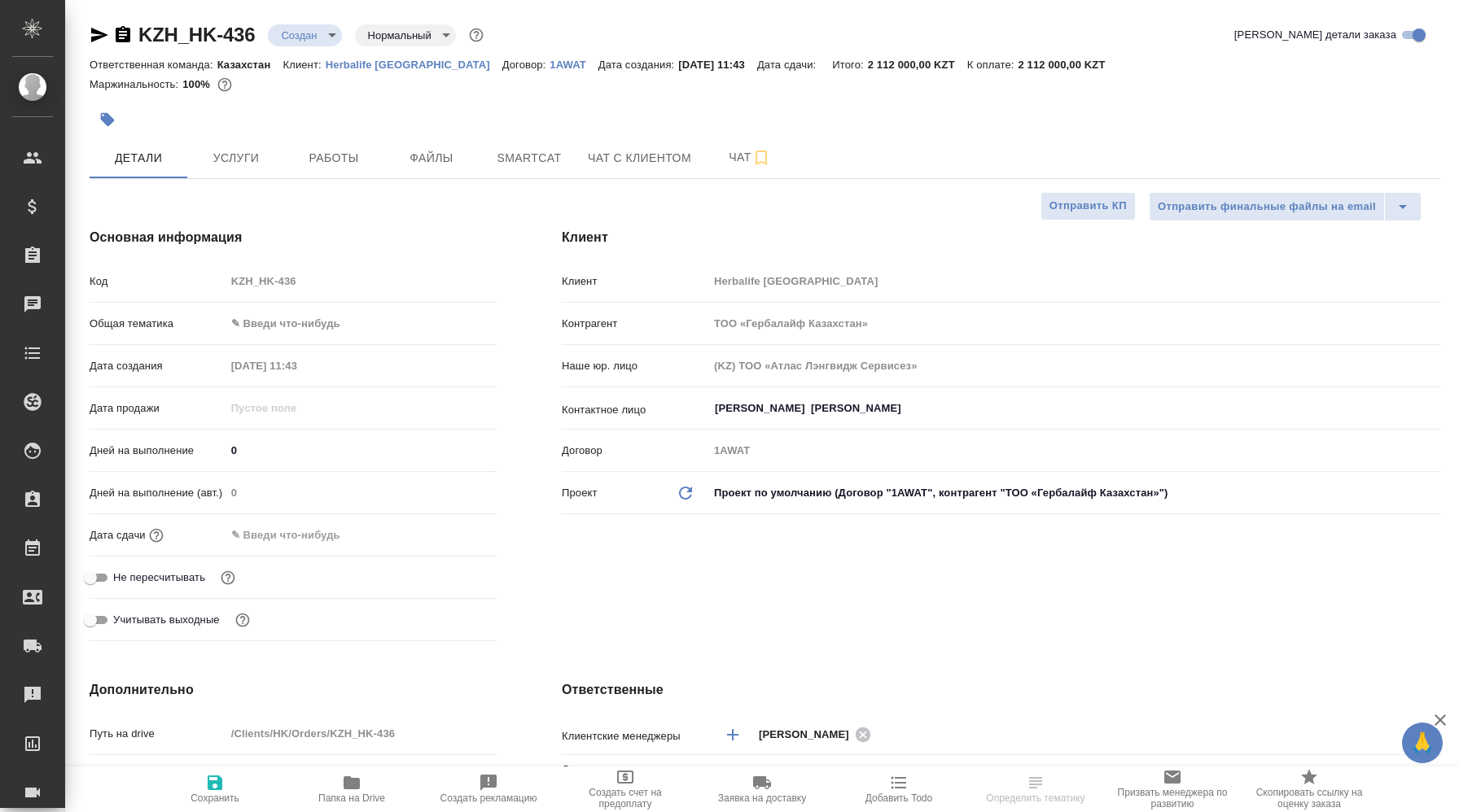
type textarea "x"
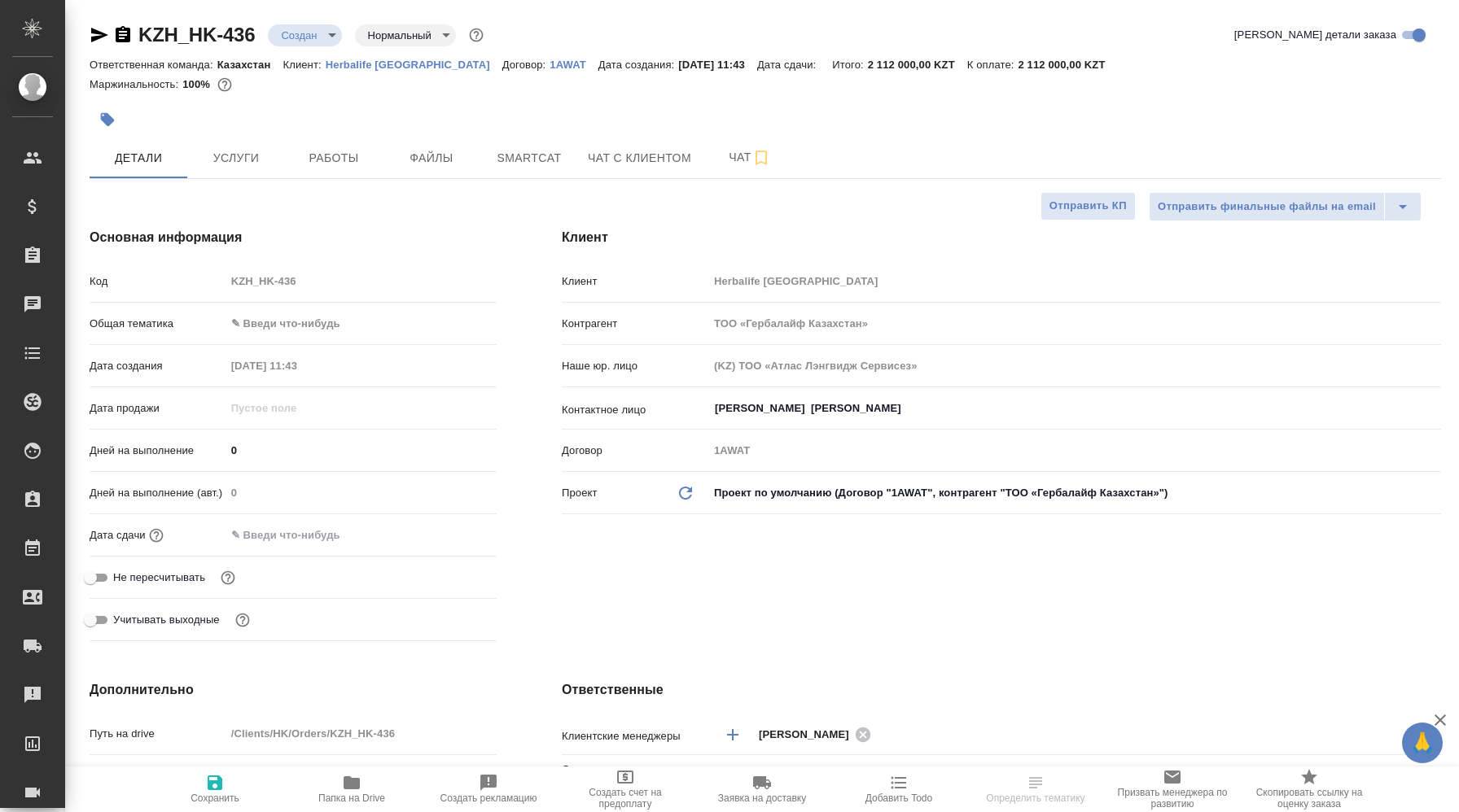
type textarea "x"
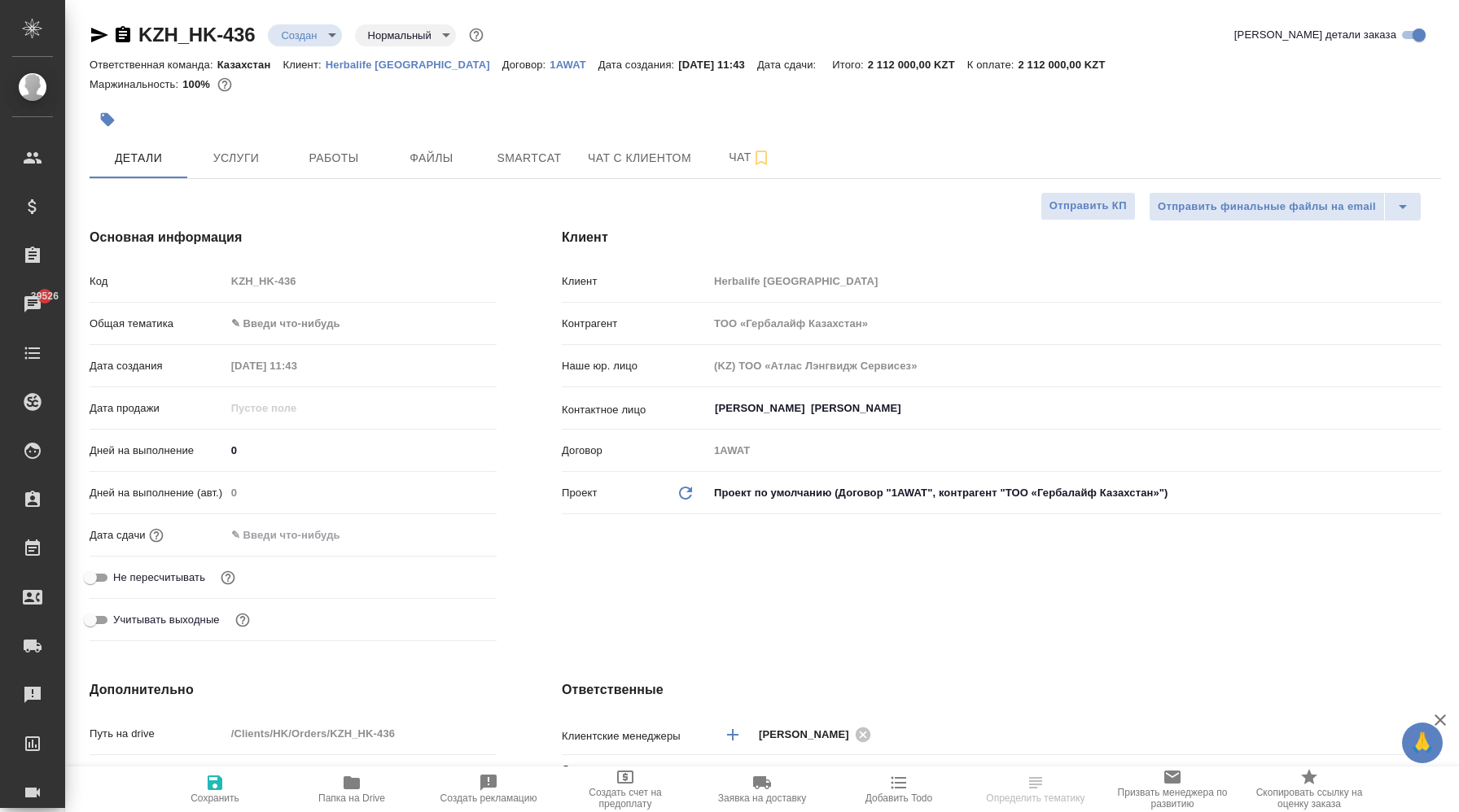
type textarea "x"
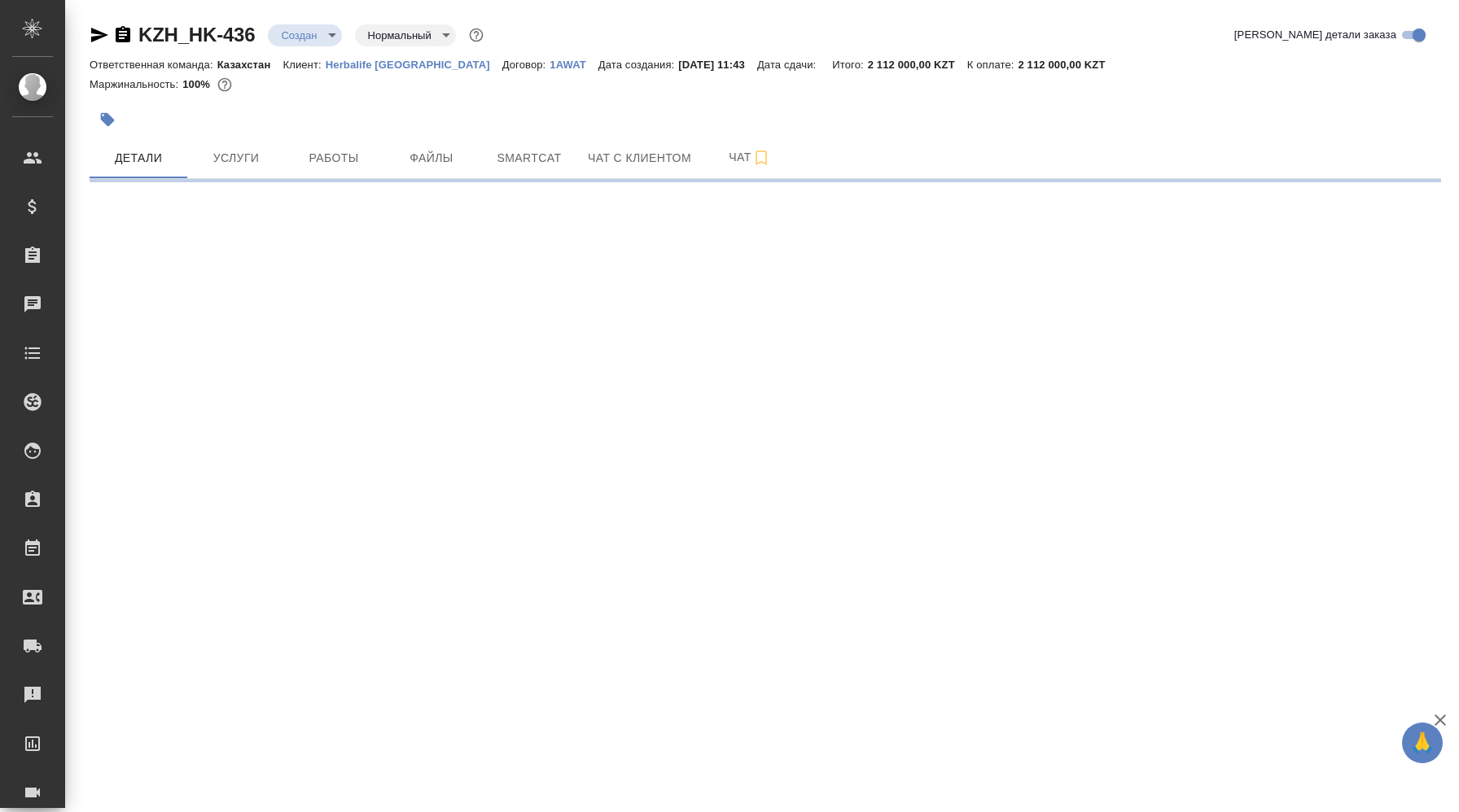
select select "RU"
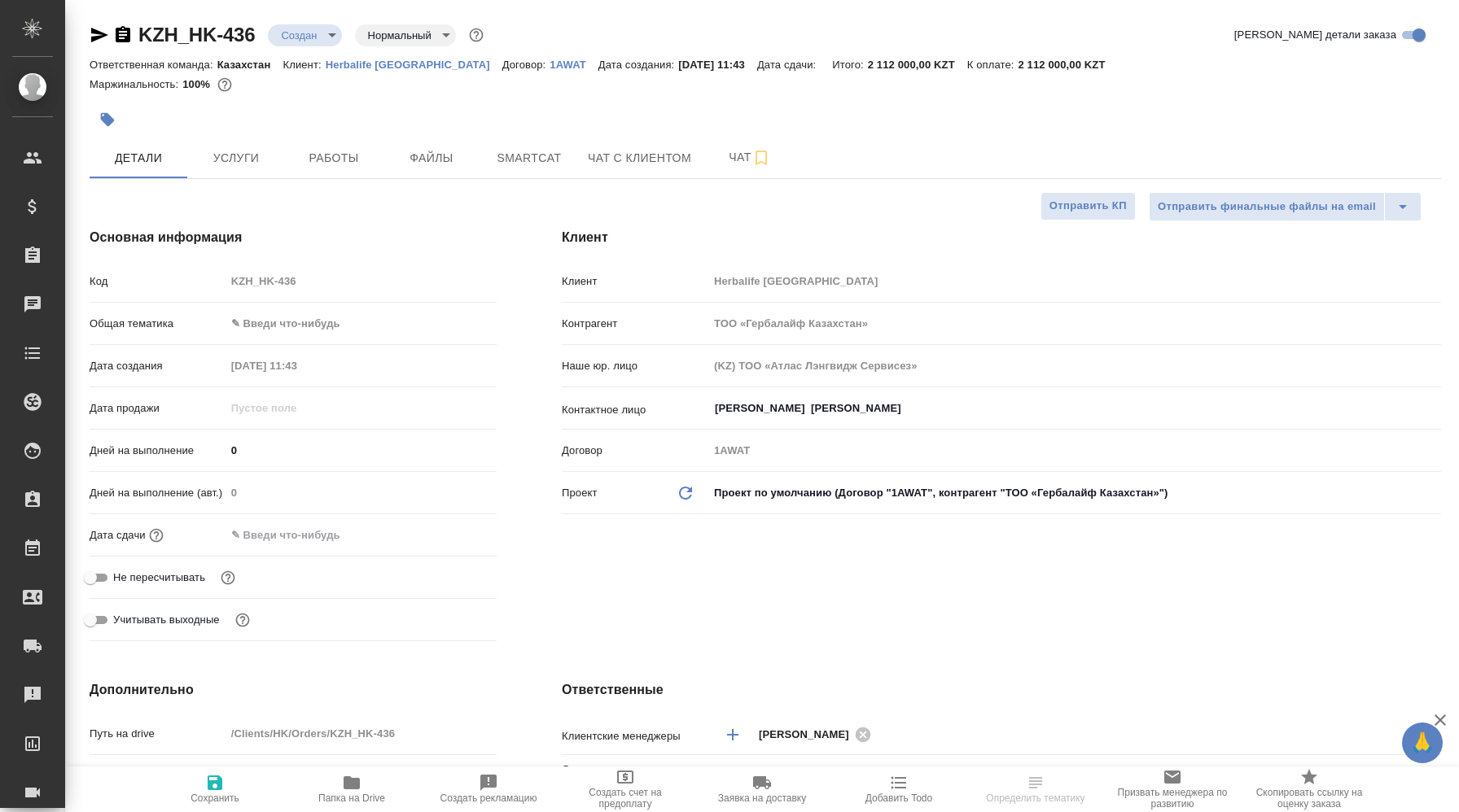
type textarea "x"
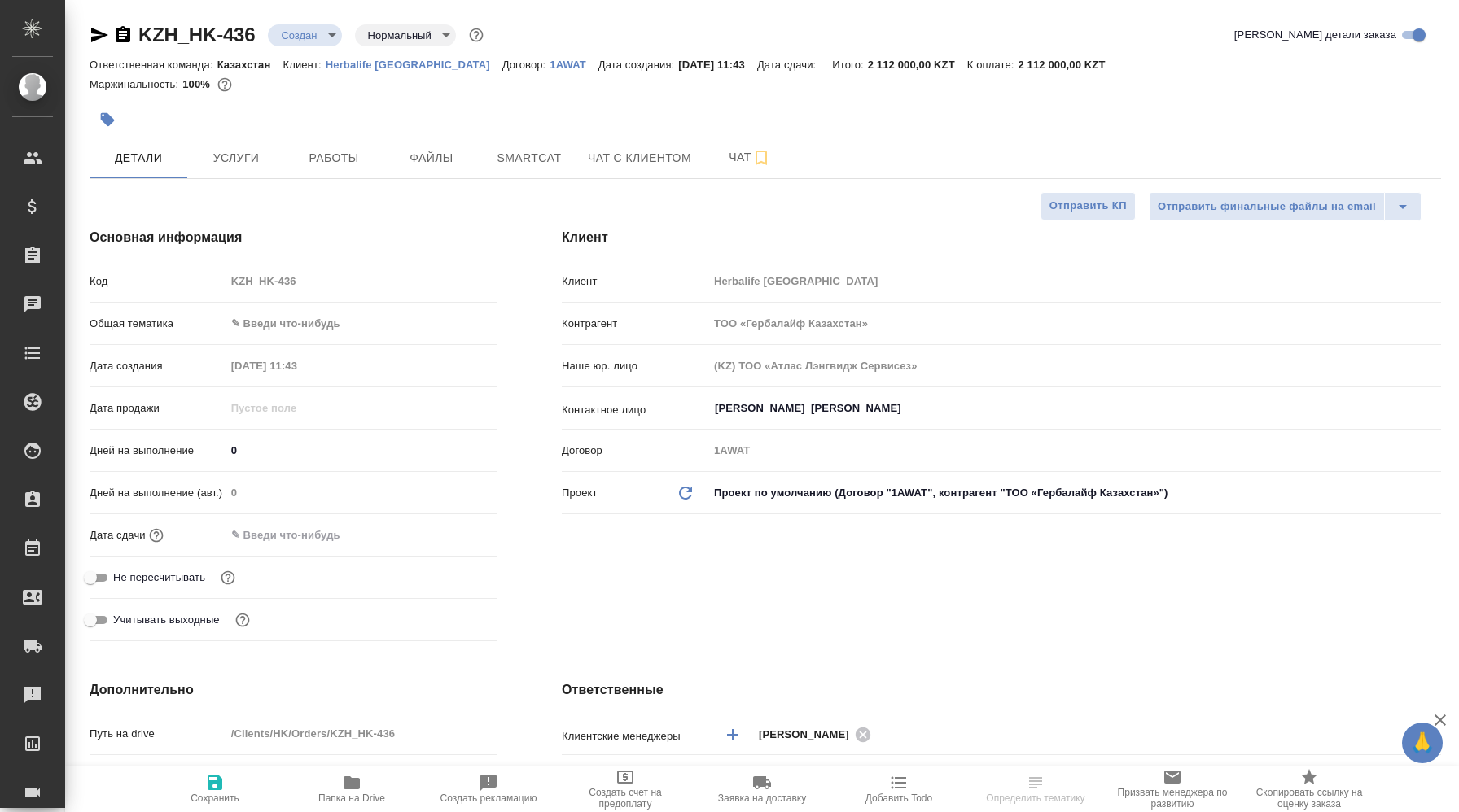
type textarea "x"
click at [755, 403] on input "[PERSON_NAME] [PERSON_NAME]" at bounding box center [1047, 408] width 669 height 20
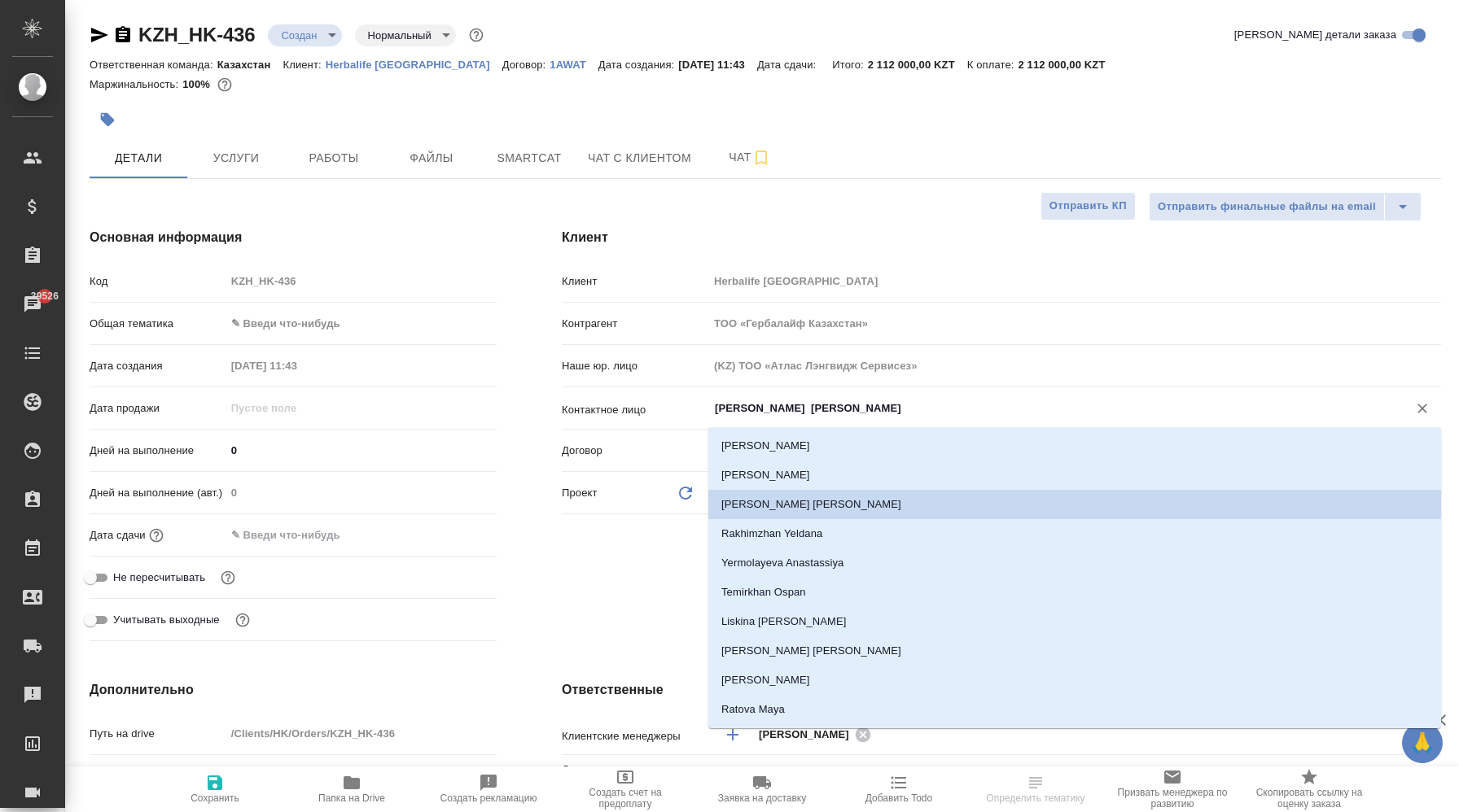
click at [474, 439] on input "0" at bounding box center [361, 451] width 271 height 24
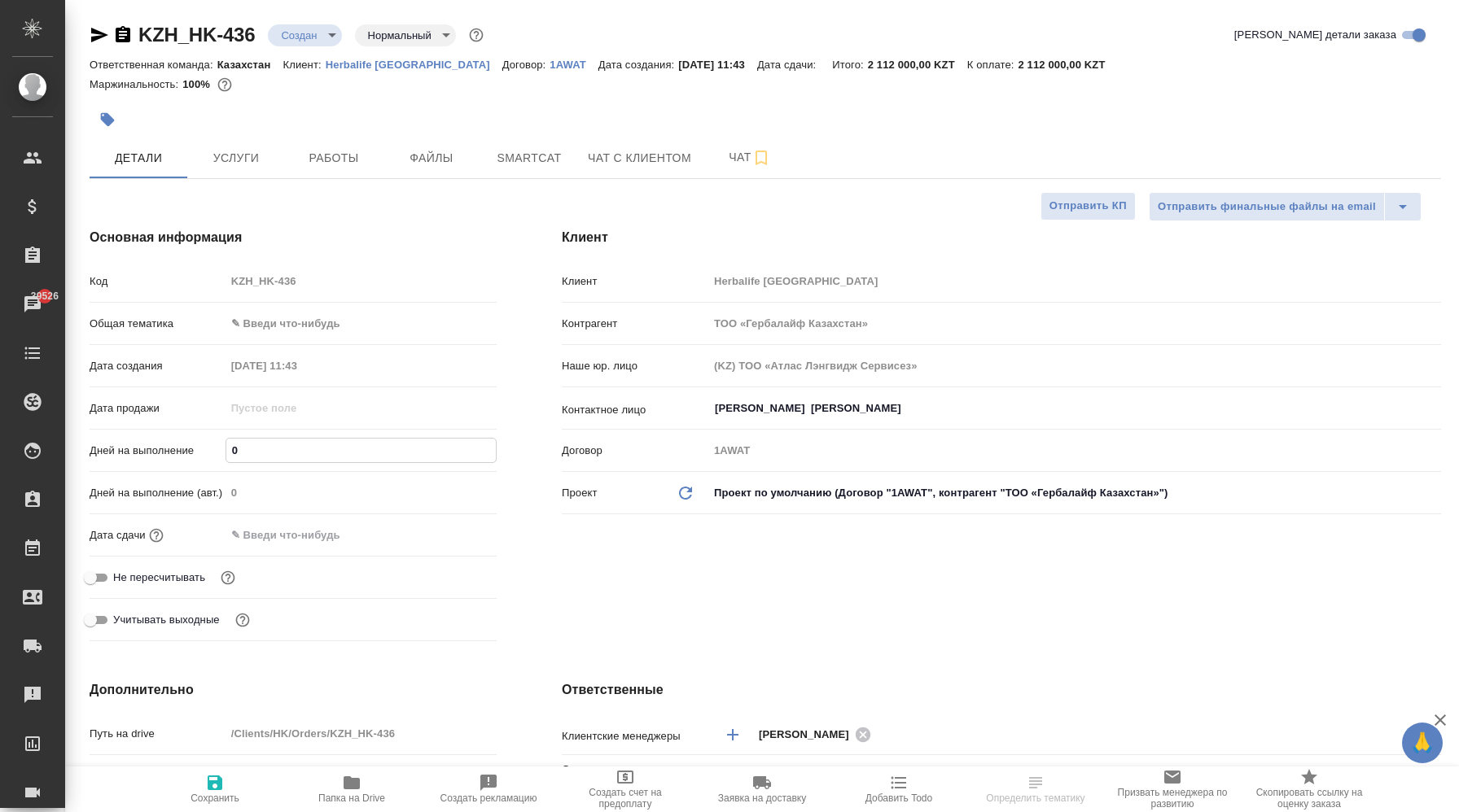
click at [312, 249] on div "Основная информация Код KZH_HK-436 Общая тематика ✎ Введи что-нибудь Дата созда…" at bounding box center [293, 438] width 472 height 485
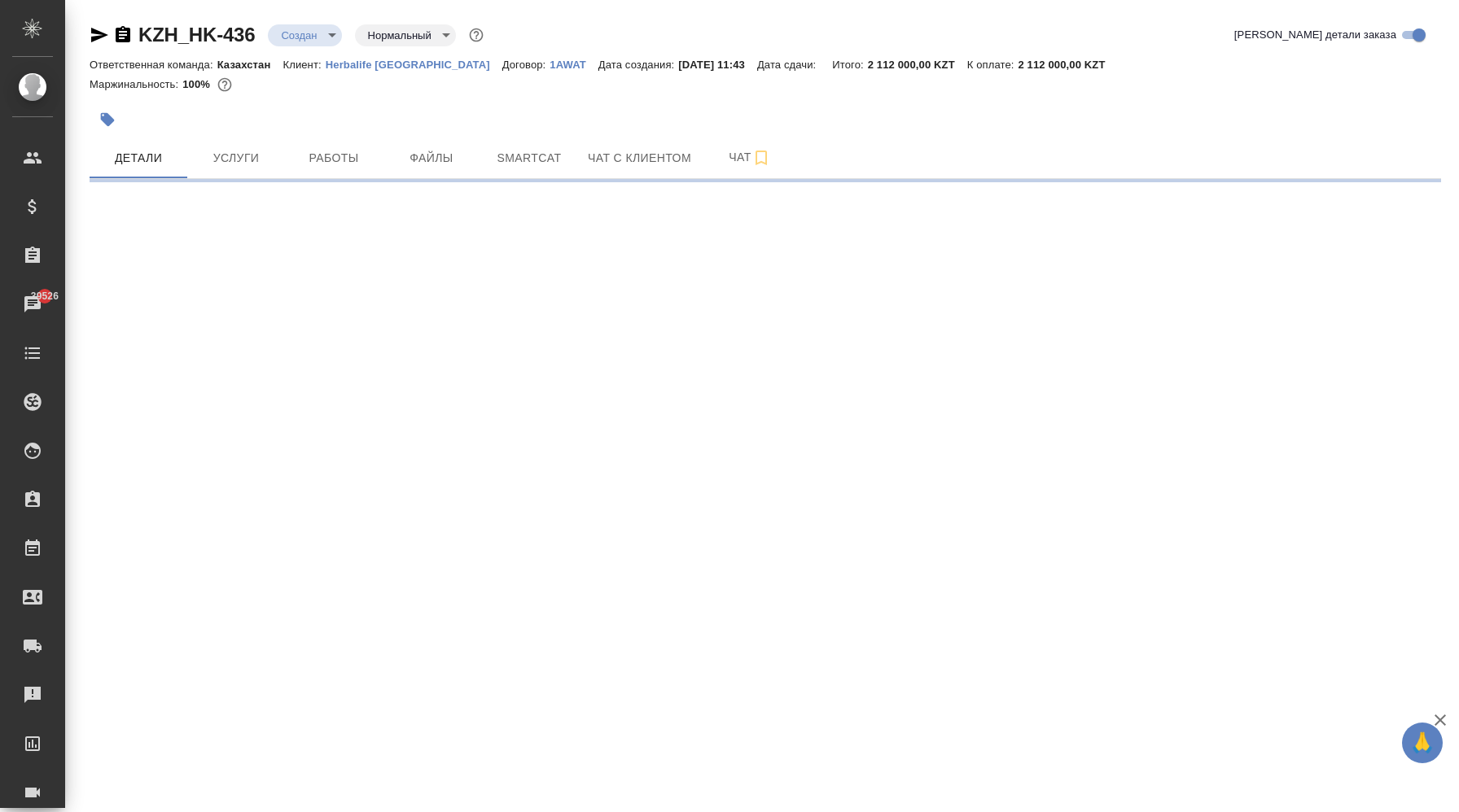
select select "RU"
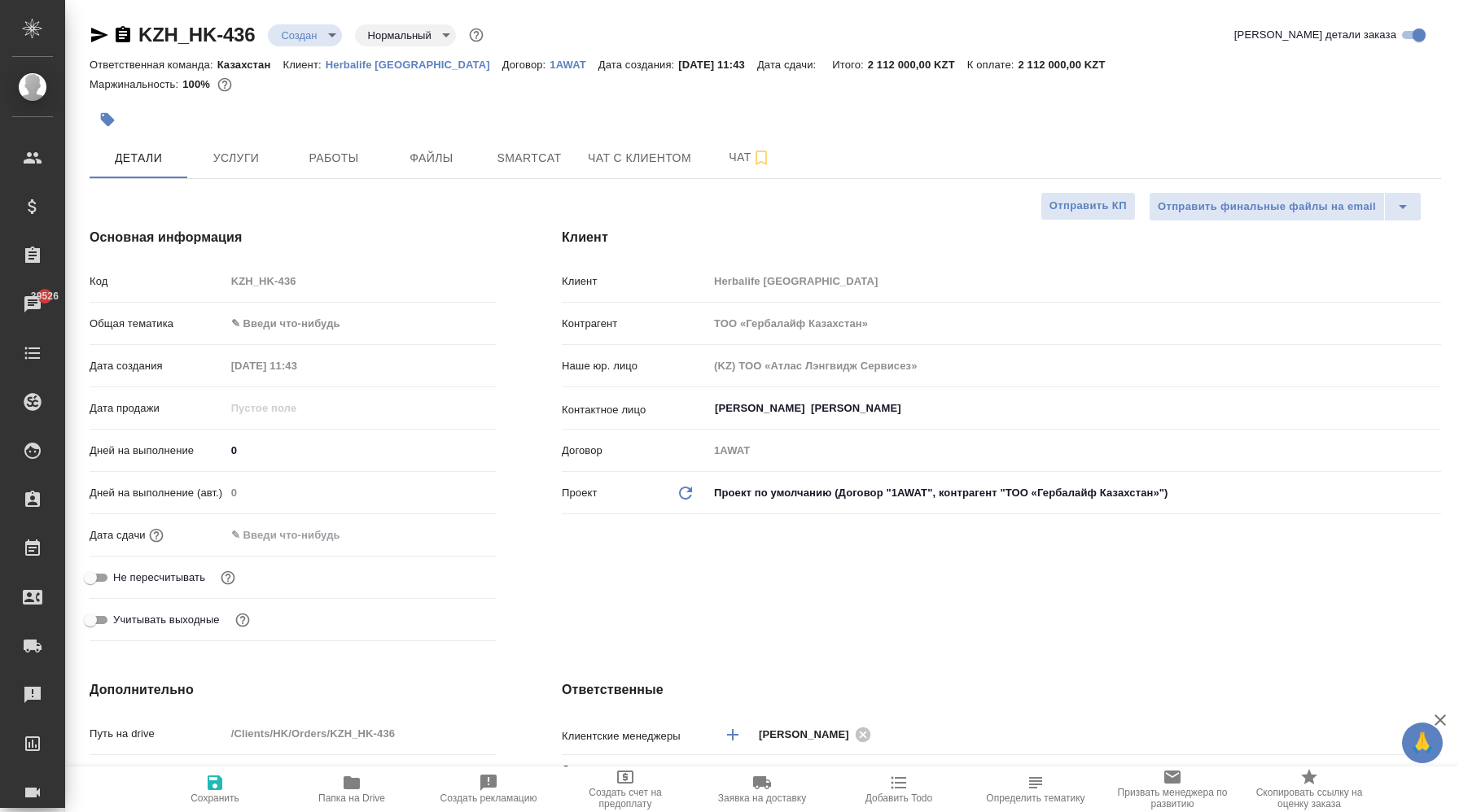
type textarea "x"
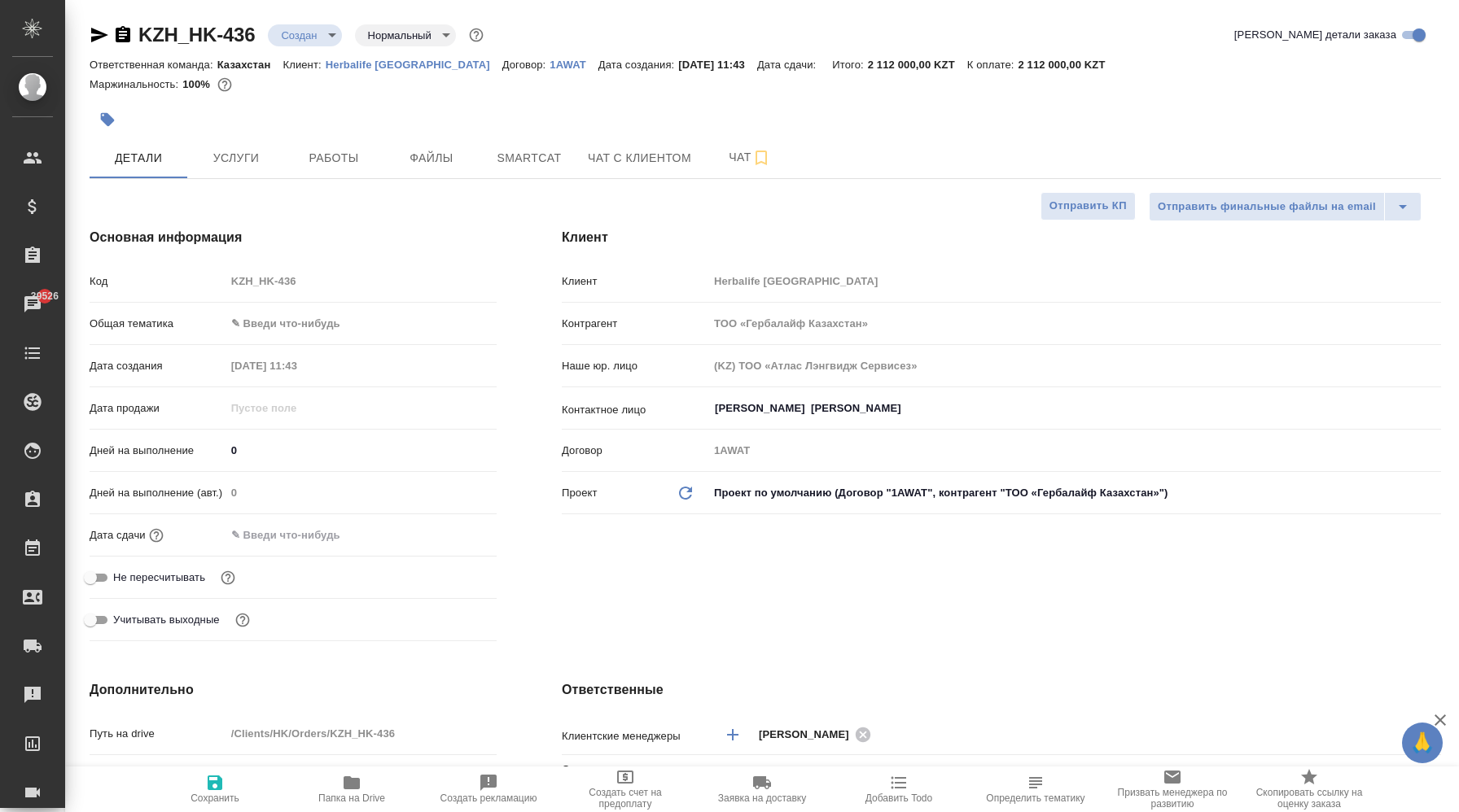
type textarea "x"
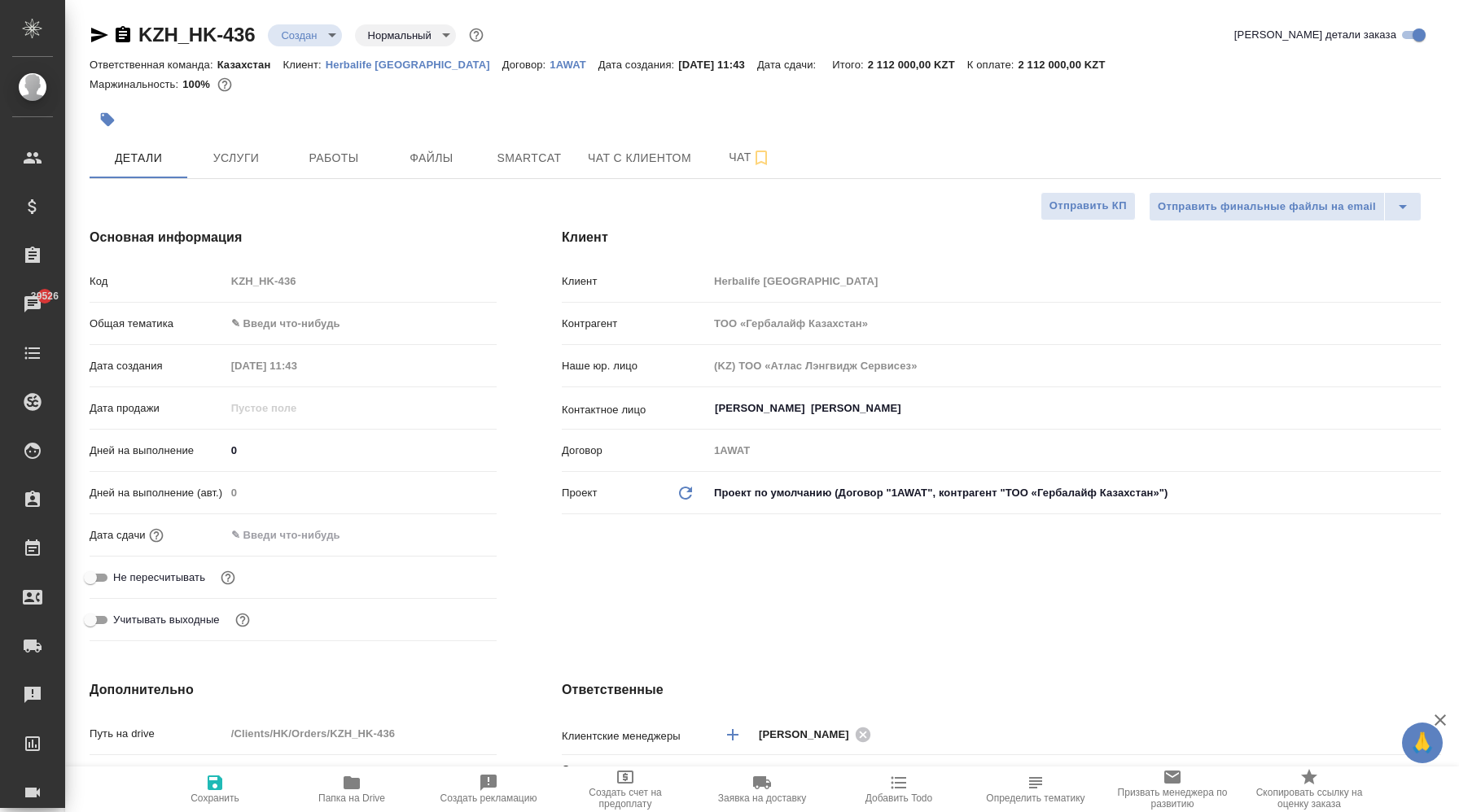
type textarea "x"
